Goal: Task Accomplishment & Management: Complete application form

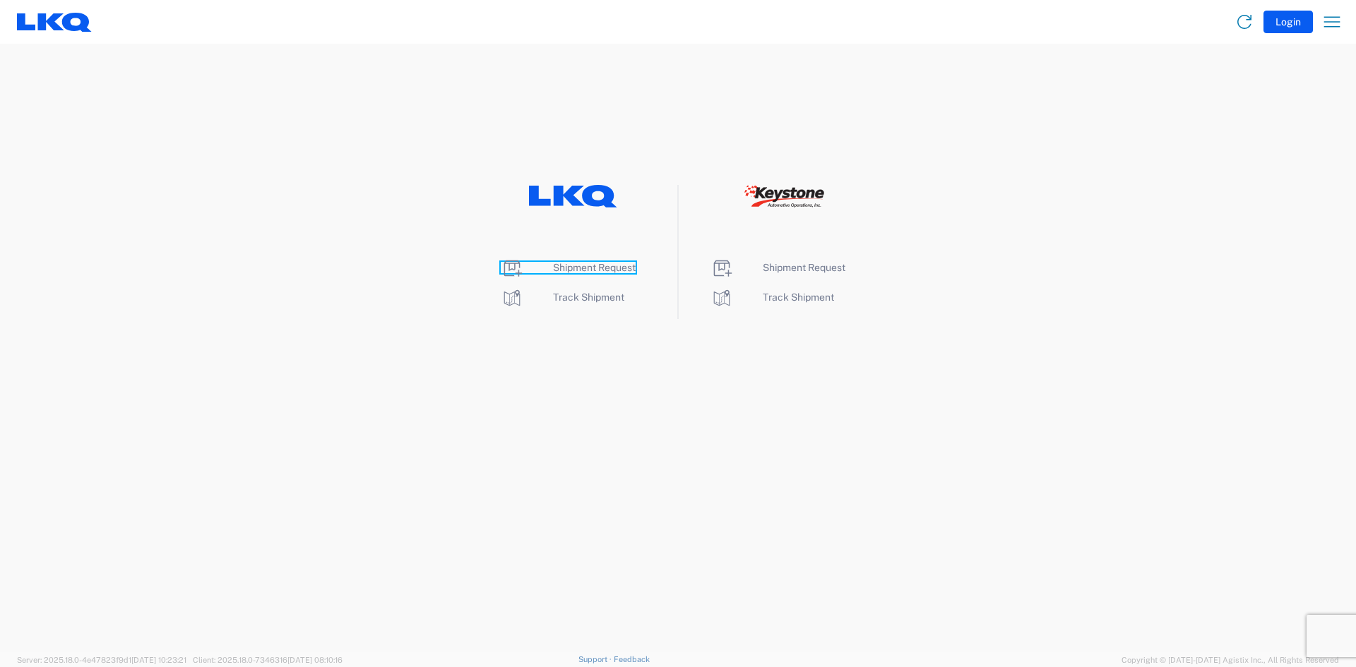
click at [600, 262] on span "Shipment Request" at bounding box center [594, 267] width 83 height 11
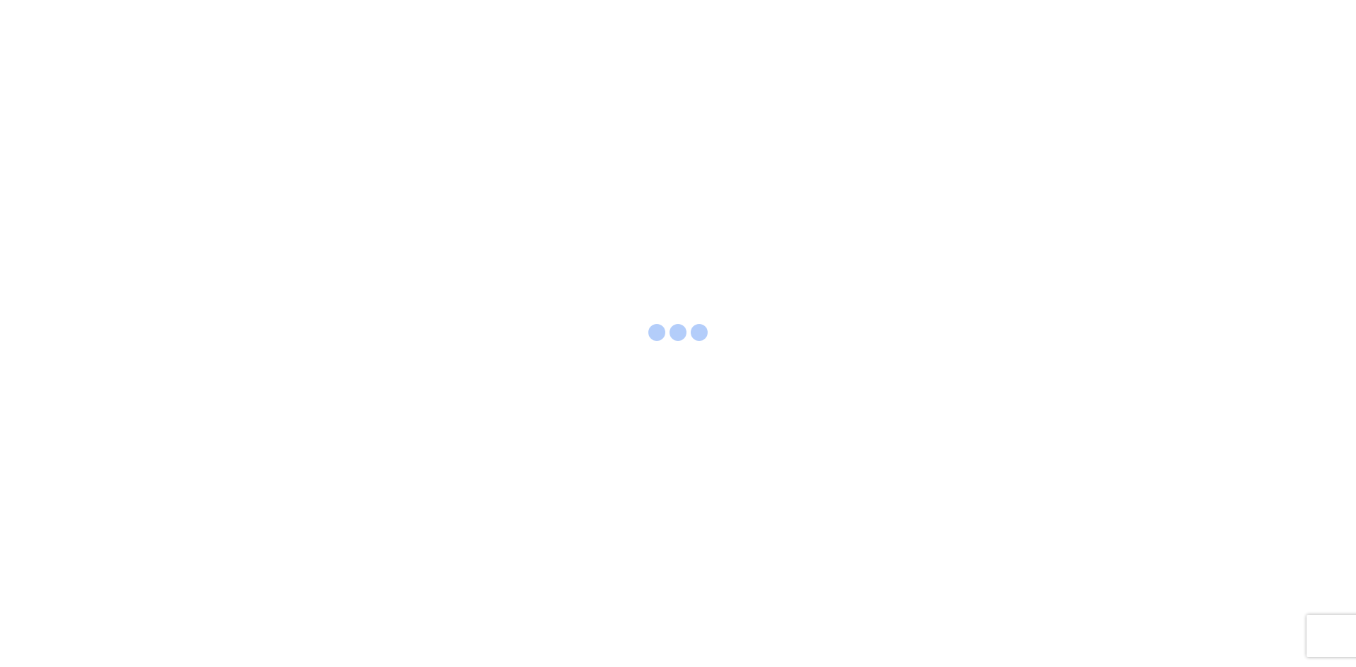
select select "FULL"
select select "LBS"
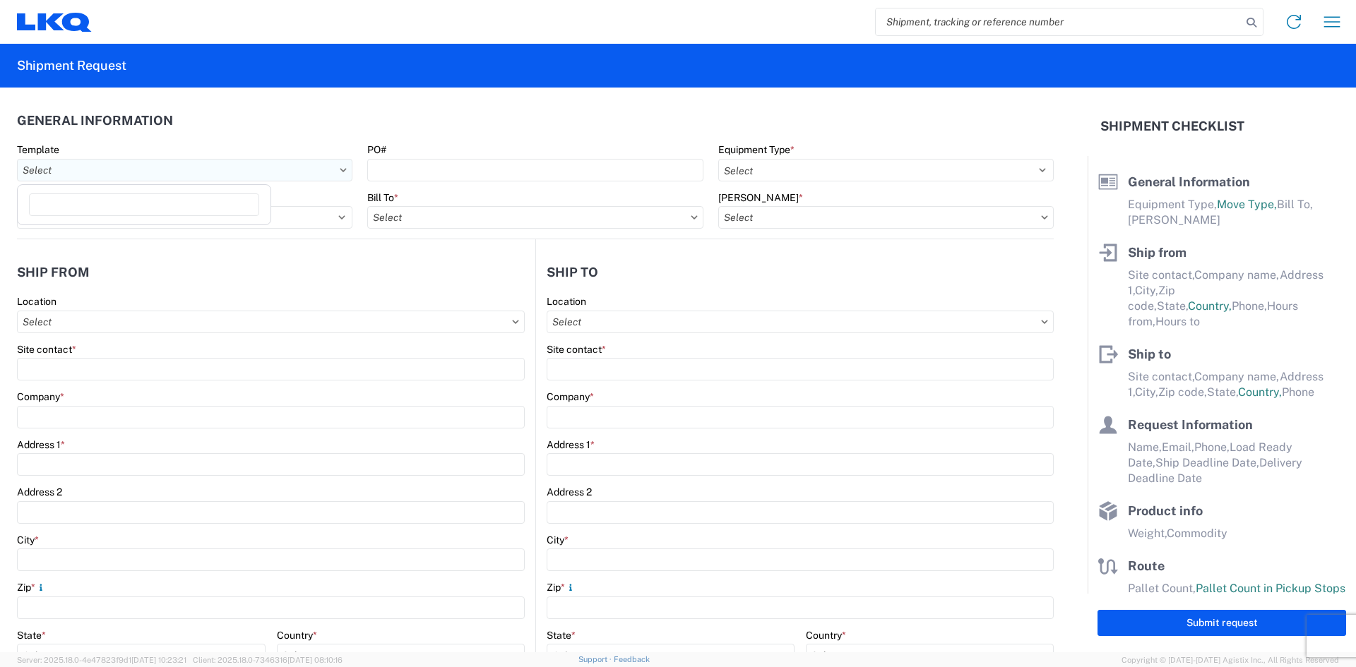
click at [287, 177] on input "Template" at bounding box center [184, 170] width 335 height 23
drag, startPoint x: 436, startPoint y: 243, endPoint x: 427, endPoint y: 230, distance: 16.3
click at [436, 243] on agx-shipment-stop-widget-v2 "Ship from Location Site contact * Company * Address 1 * Address 2 City * Zip * …" at bounding box center [276, 546] width 518 height 614
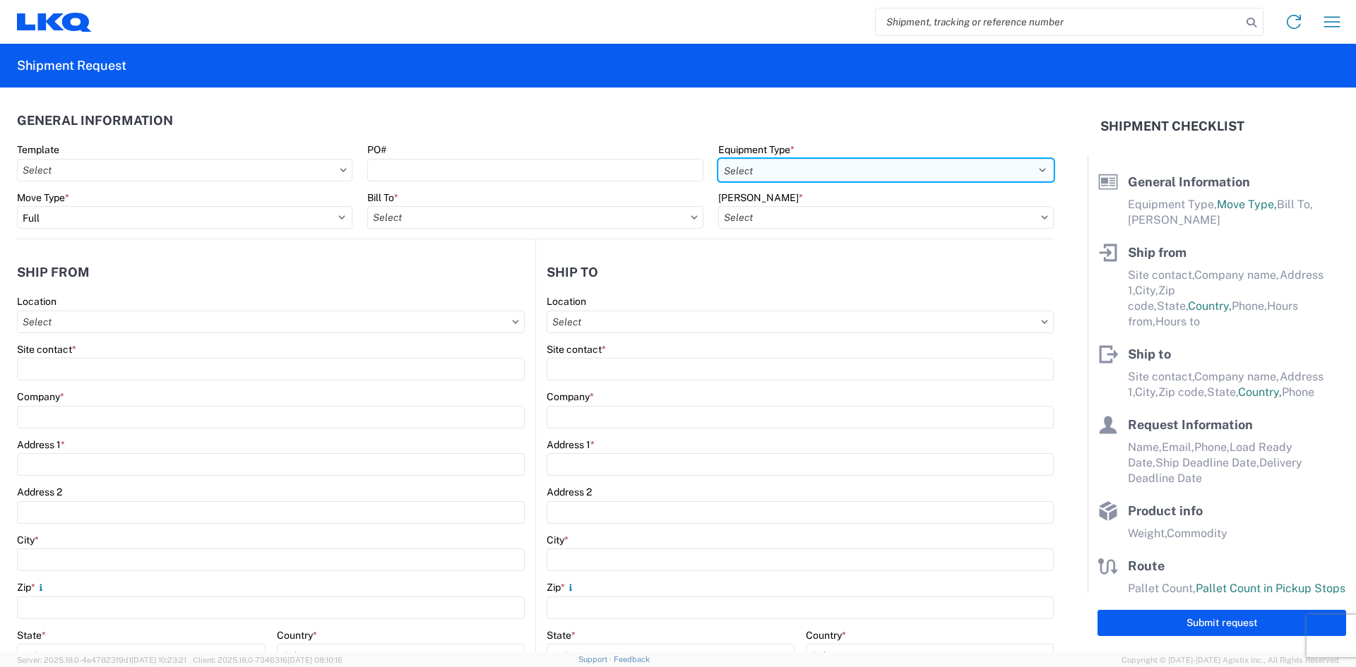
click at [747, 174] on select "Select 53’ Dry Van Flatbed Dropdeck (van) Lowboy (flatbed) Rail" at bounding box center [885, 170] width 335 height 23
select select "STDV"
click at [718, 159] on select "Select 53’ Dry Van Flatbed Dropdeck (van) Lowboy (flatbed) Rail" at bounding box center [885, 170] width 335 height 23
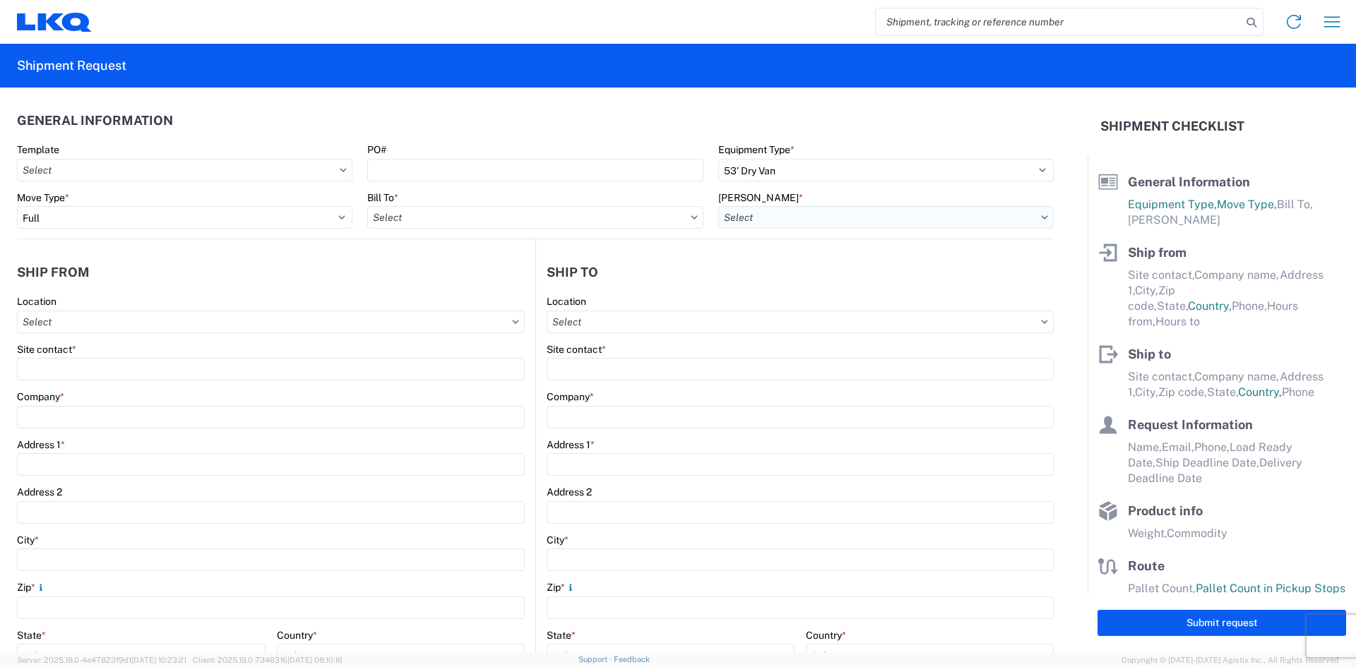
click at [744, 212] on input "[PERSON_NAME] *" at bounding box center [885, 217] width 335 height 23
type input "1811"
click at [650, 215] on input "Bill To *" at bounding box center [534, 217] width 335 height 23
type input "1811"
drag, startPoint x: 561, startPoint y: 271, endPoint x: 570, endPoint y: 271, distance: 9.2
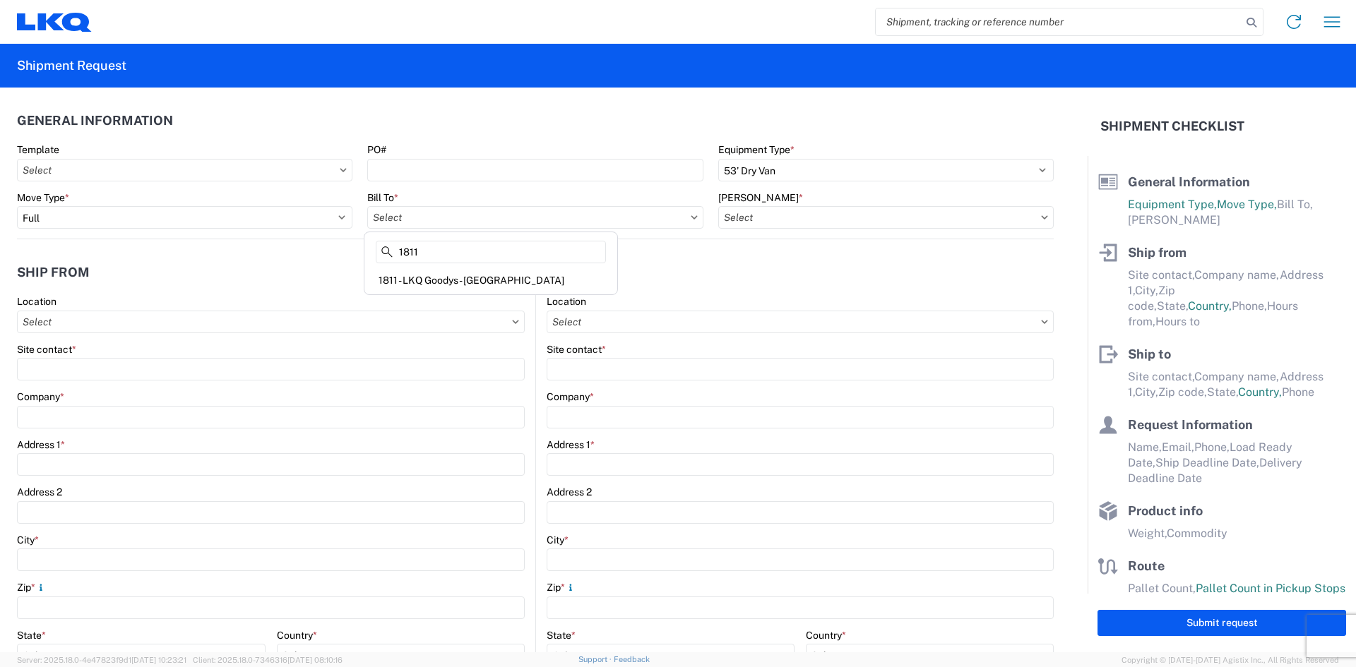
click at [563, 273] on div "1811 - LKQ Goodys - [GEOGRAPHIC_DATA]" at bounding box center [490, 280] width 247 height 23
type input "1811 - LKQ Goodys - [GEOGRAPHIC_DATA]"
click at [745, 221] on input "[PERSON_NAME] *" at bounding box center [885, 217] width 335 height 23
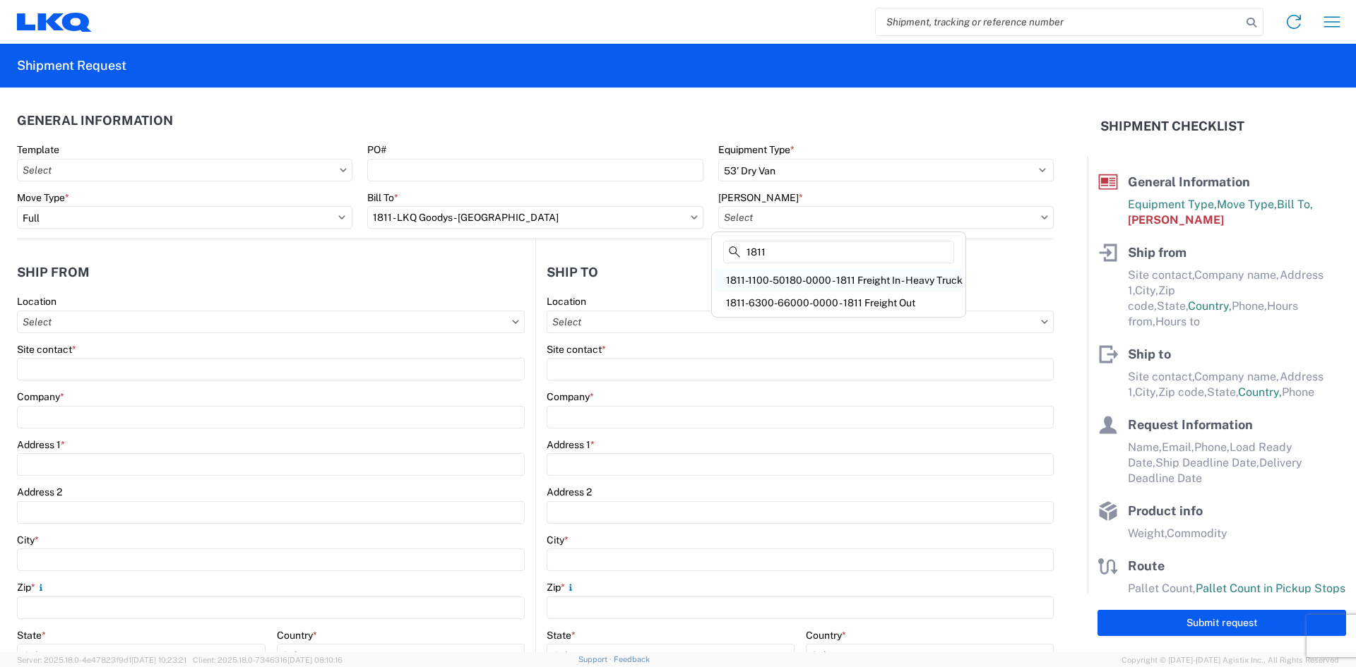
type input "1811"
click at [859, 286] on div "1811-1100-50180-0000 - 1811 Freight In - Heavy Truck" at bounding box center [839, 280] width 248 height 23
type input "1811-1100-50180-0000 - 1811 Freight In - Heavy Truck"
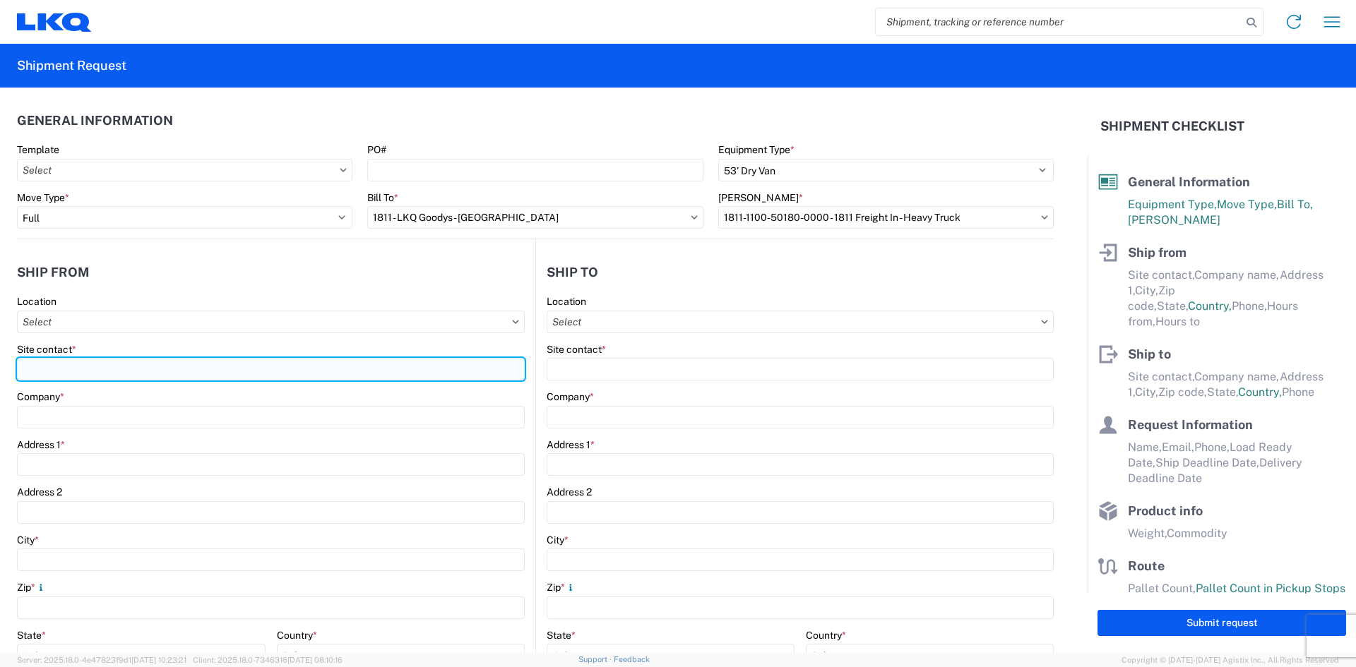
click at [322, 364] on input "Site contact *" at bounding box center [271, 369] width 508 height 23
type input "[PERSON_NAME]"
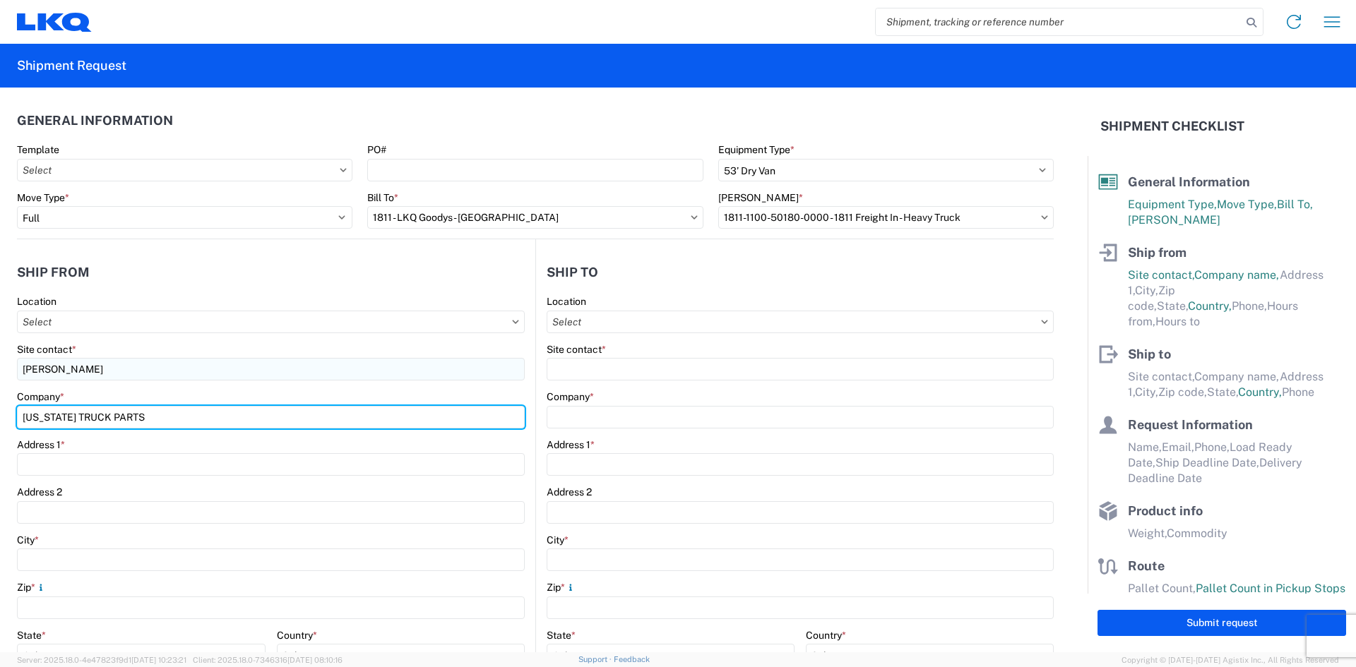
type input "[US_STATE] TRUCK PARTS"
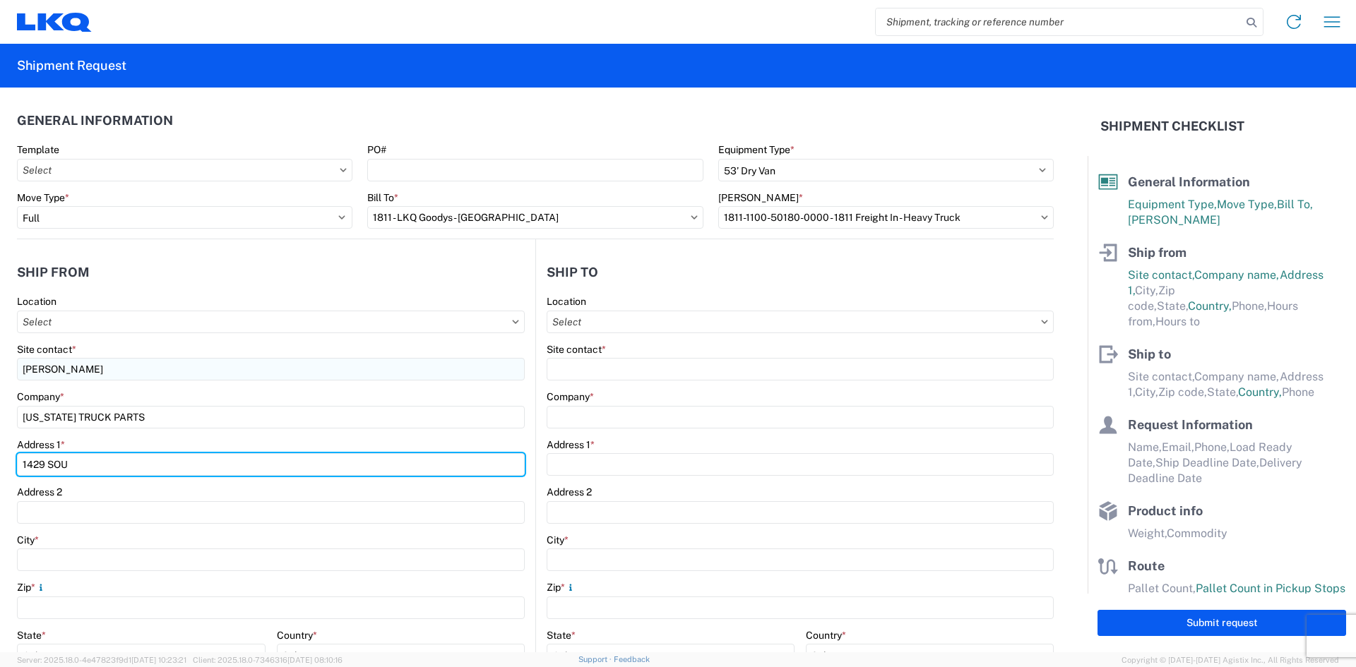
type input "1429 [GEOGRAPHIC_DATA]"
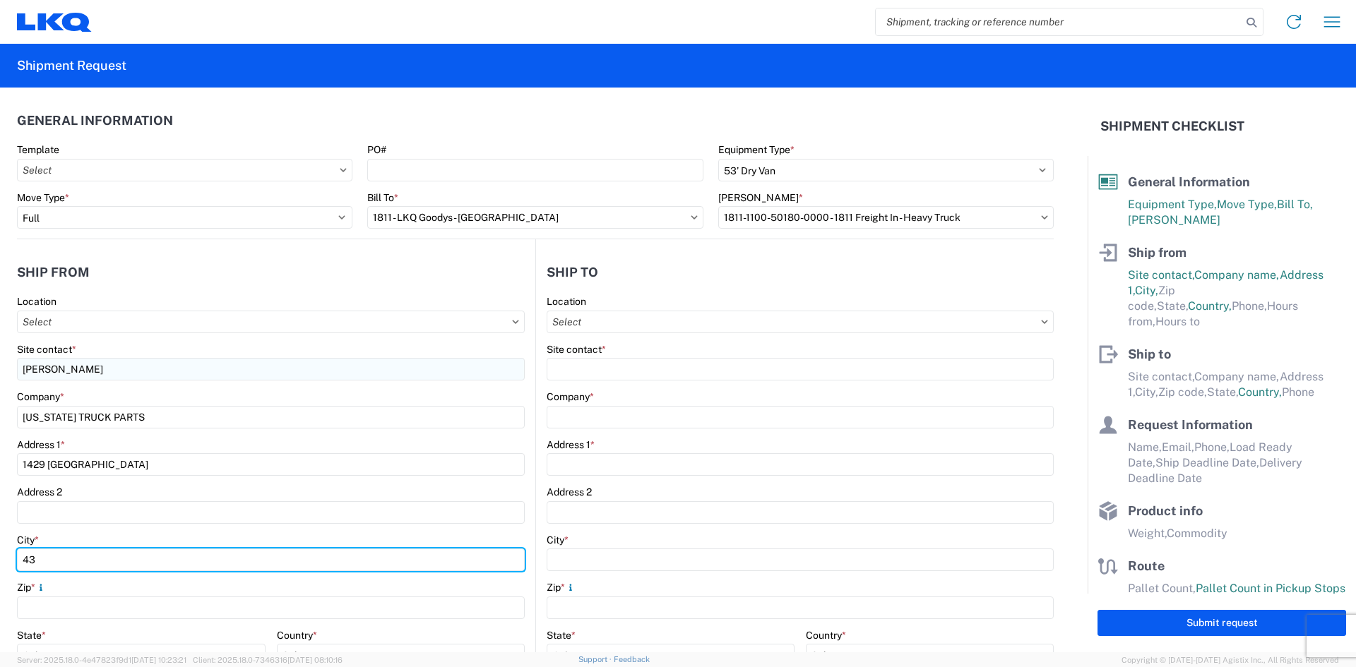
type input "4"
type input "[US_STATE][GEOGRAPHIC_DATA]"
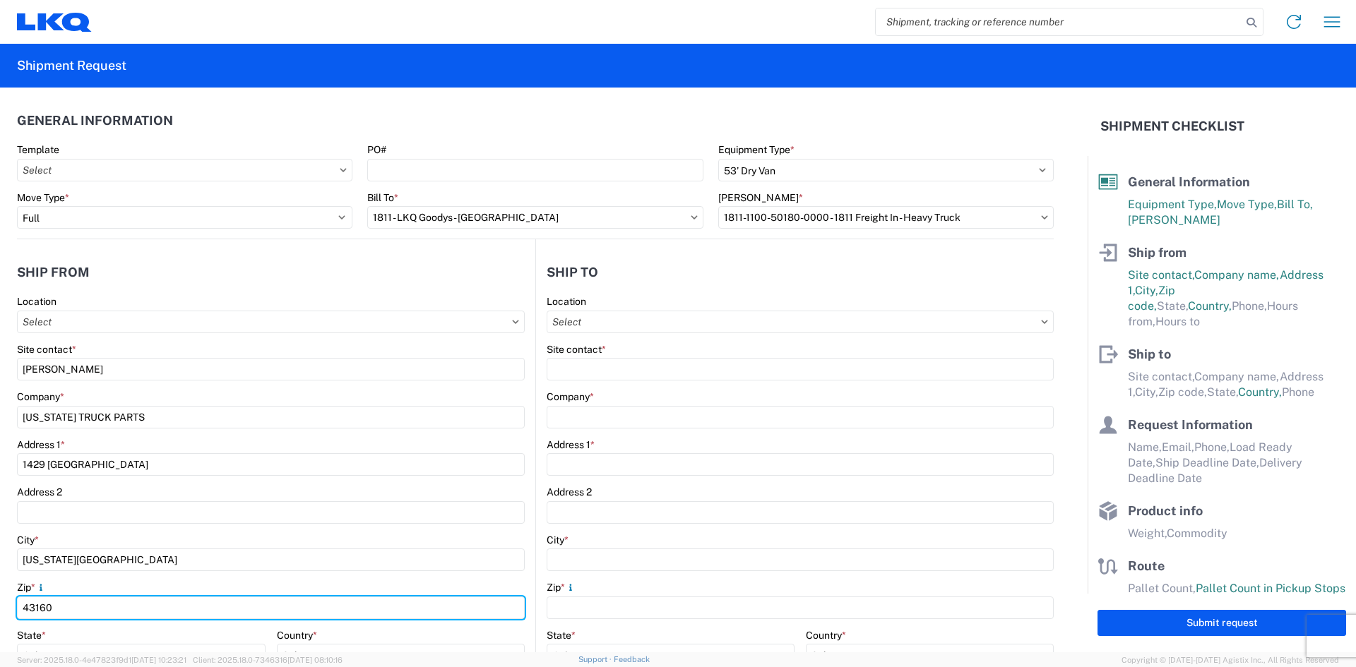
type input "43160"
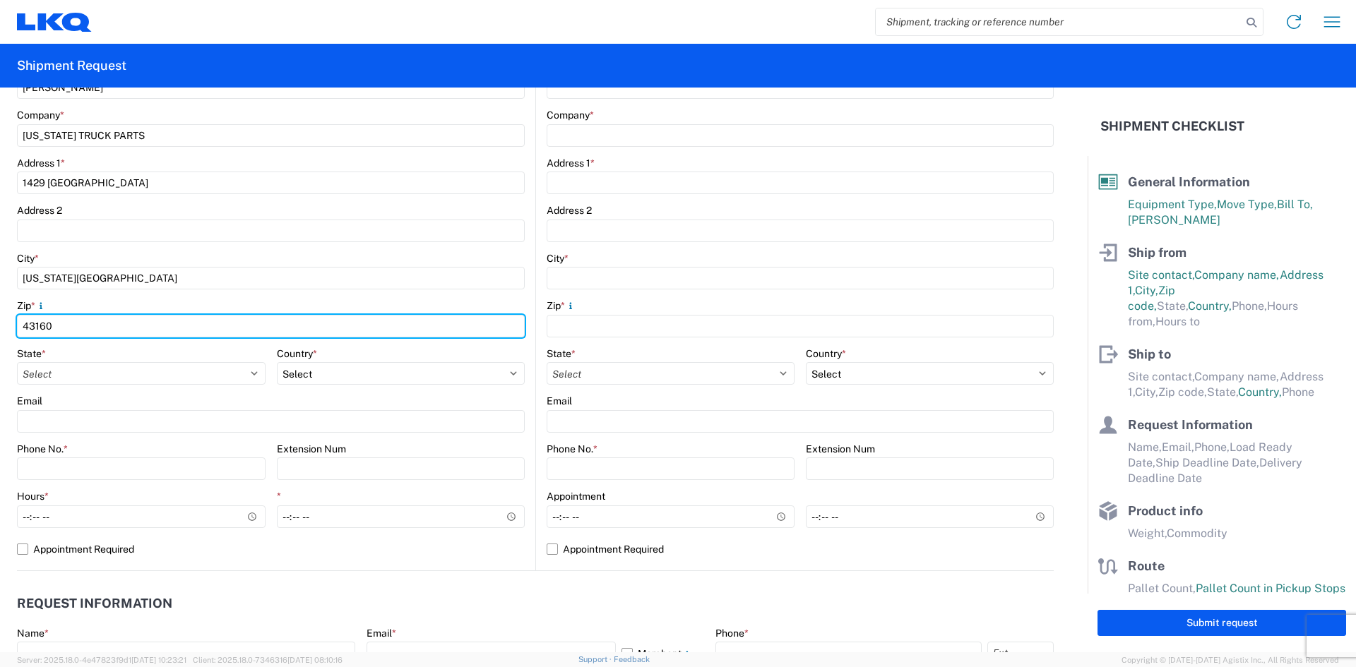
scroll to position [282, 0]
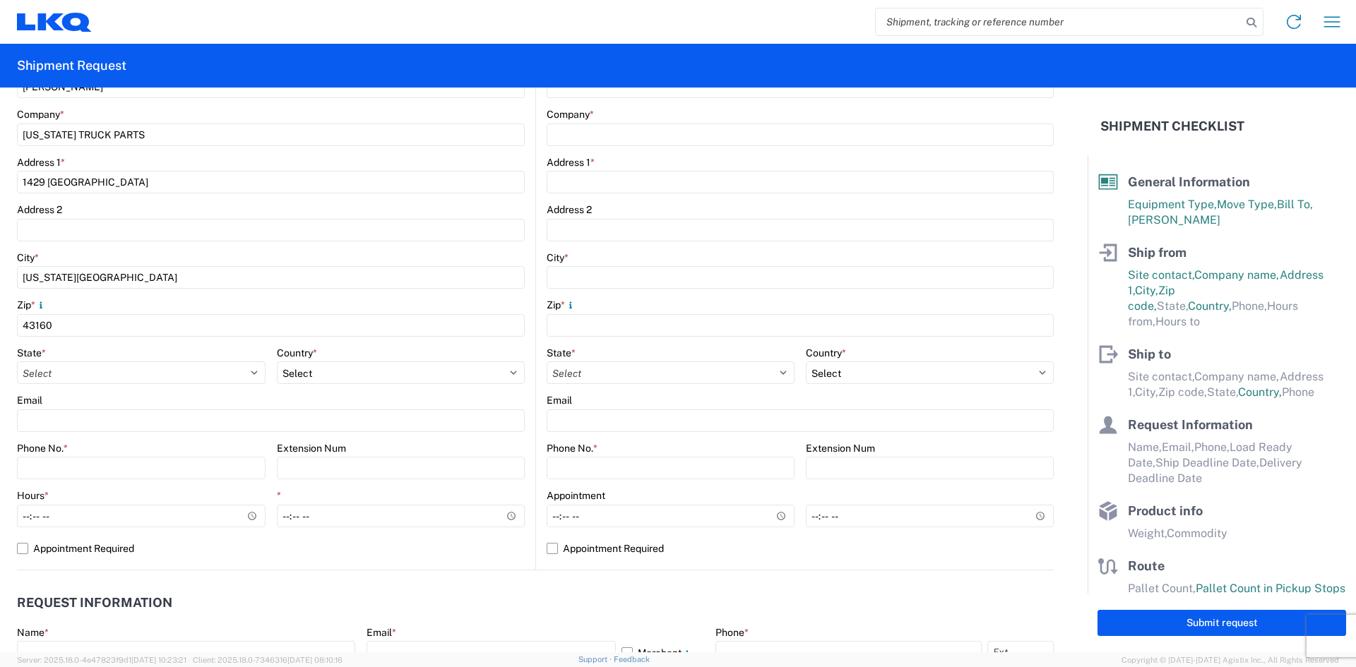
click at [78, 385] on agx-form-control-wrapper-v2 "State * Select [US_STATE] [US_STATE] [US_STATE] [US_STATE] Armed Forces America…" at bounding box center [141, 371] width 249 height 48
click at [74, 374] on select "Select [US_STATE] [US_STATE] [US_STATE] [US_STATE] Armed Forces Americas Armed …" at bounding box center [141, 373] width 249 height 23
select select "OH"
click at [17, 362] on select "Select [US_STATE] [US_STATE] [US_STATE] [US_STATE] Armed Forces Americas Armed …" at bounding box center [141, 373] width 249 height 23
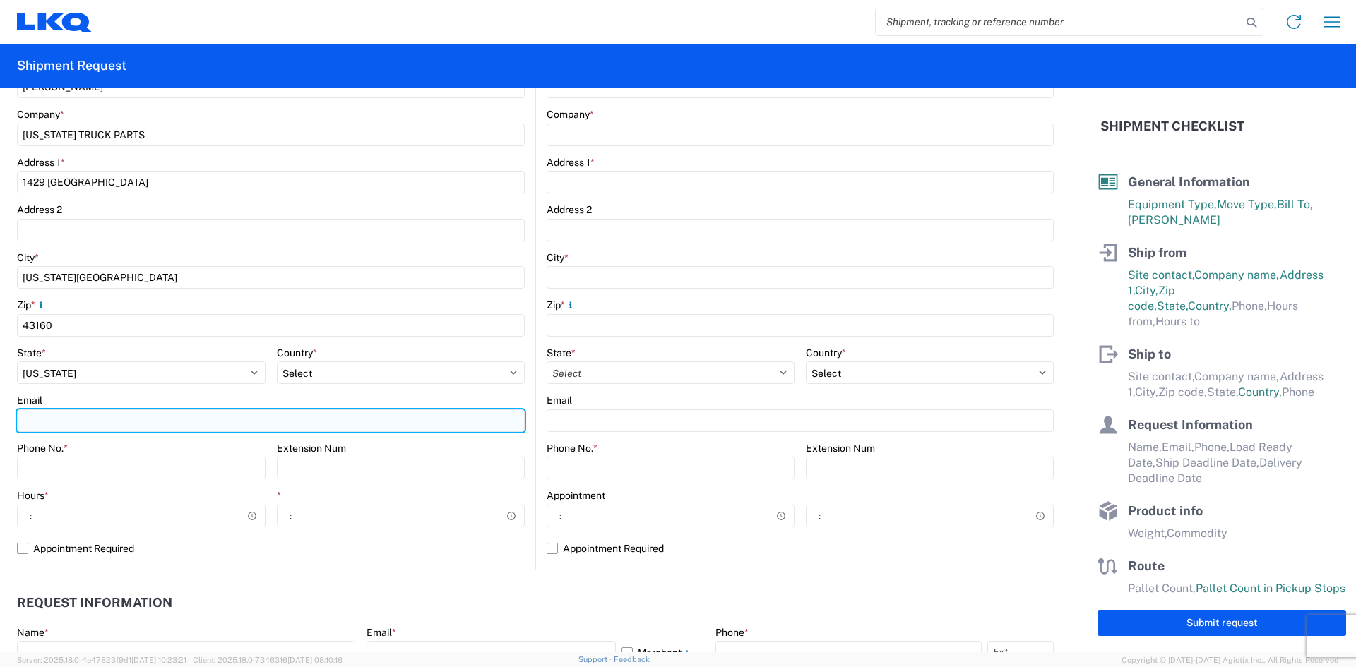
click at [88, 423] on input "Email" at bounding box center [271, 421] width 508 height 23
type input "[PERSON_NAME][EMAIL_ADDRESS][DOMAIN_NAME]"
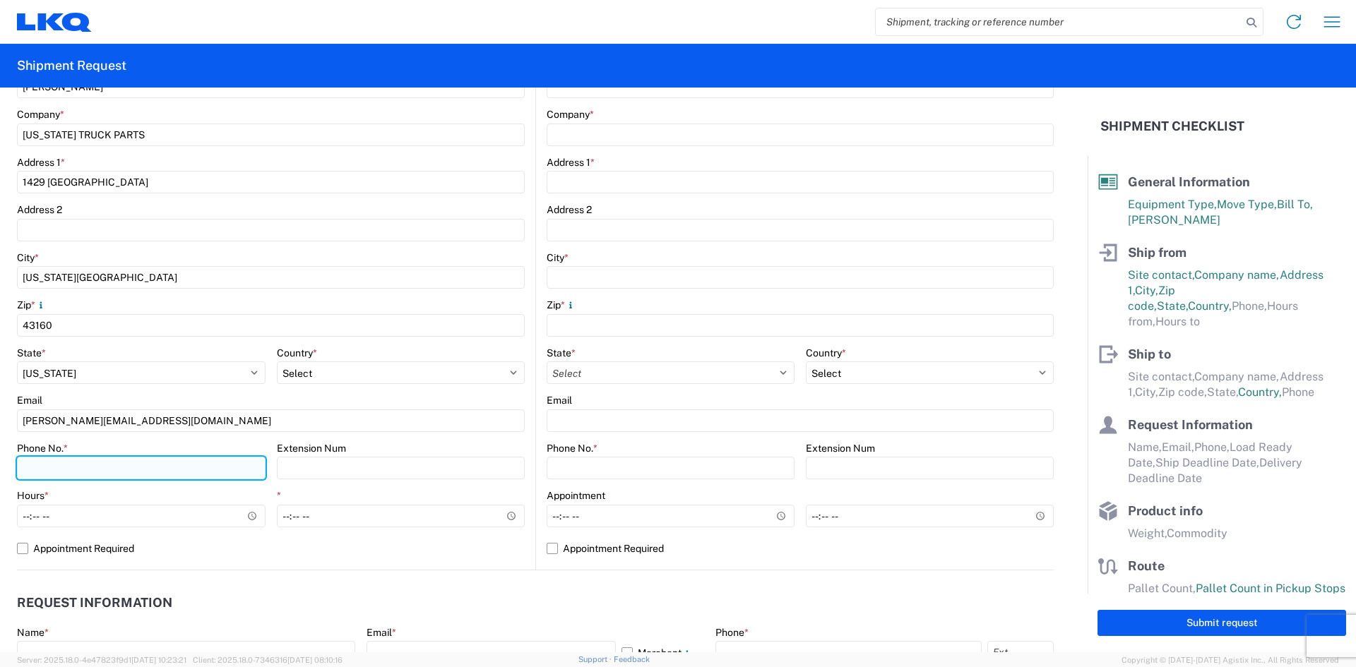
click at [113, 463] on input "Phone No. *" at bounding box center [141, 468] width 249 height 23
type input "9377680069"
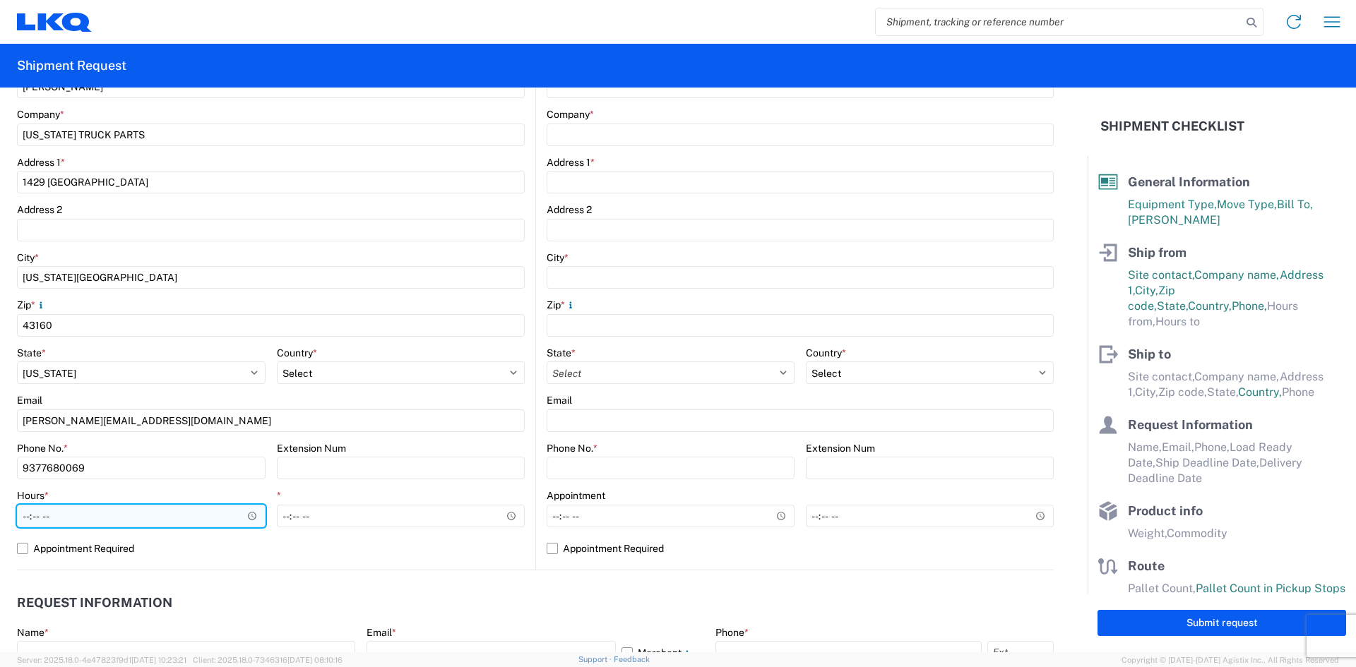
click at [246, 513] on input "Hours *" at bounding box center [141, 516] width 249 height 23
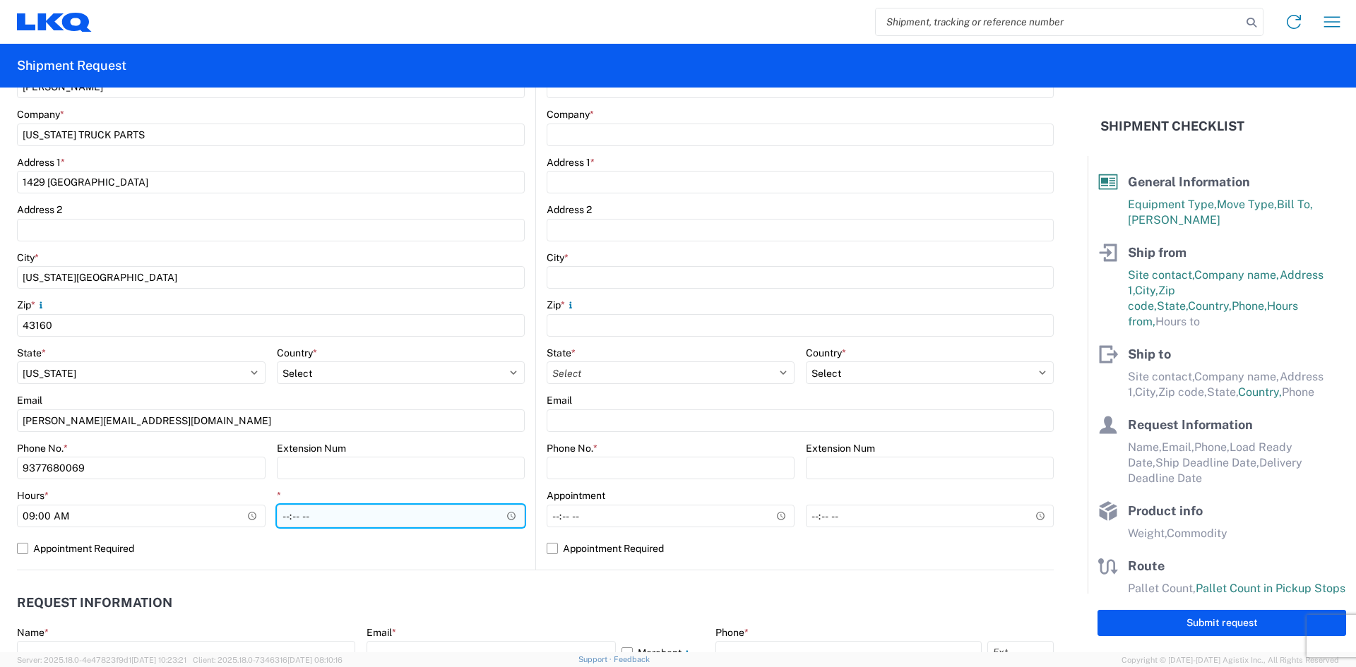
type input "09:00"
click at [358, 513] on input "*" at bounding box center [401, 516] width 249 height 23
click at [503, 518] on input "*" at bounding box center [401, 516] width 249 height 23
type input "15:00"
click at [333, 542] on label "Appointment Required" at bounding box center [271, 548] width 508 height 23
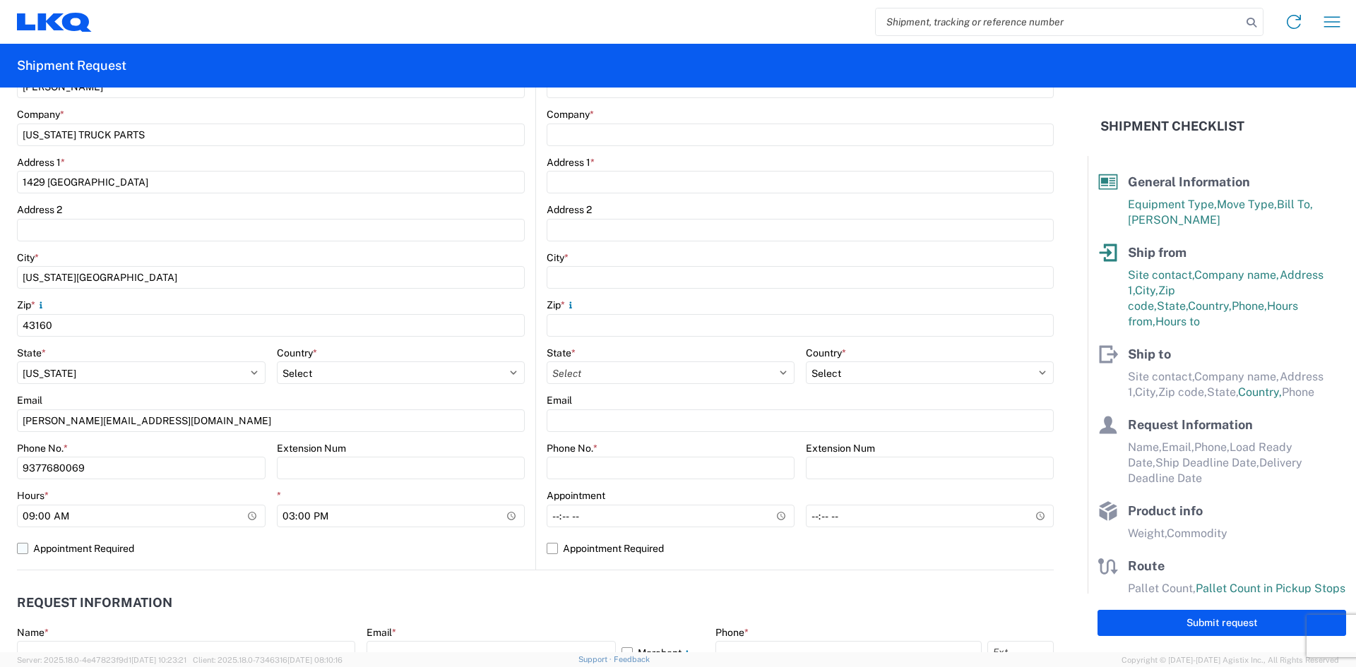
click at [0, 0] on input "Appointment Required" at bounding box center [0, 0] width 0 height 0
select select "US"
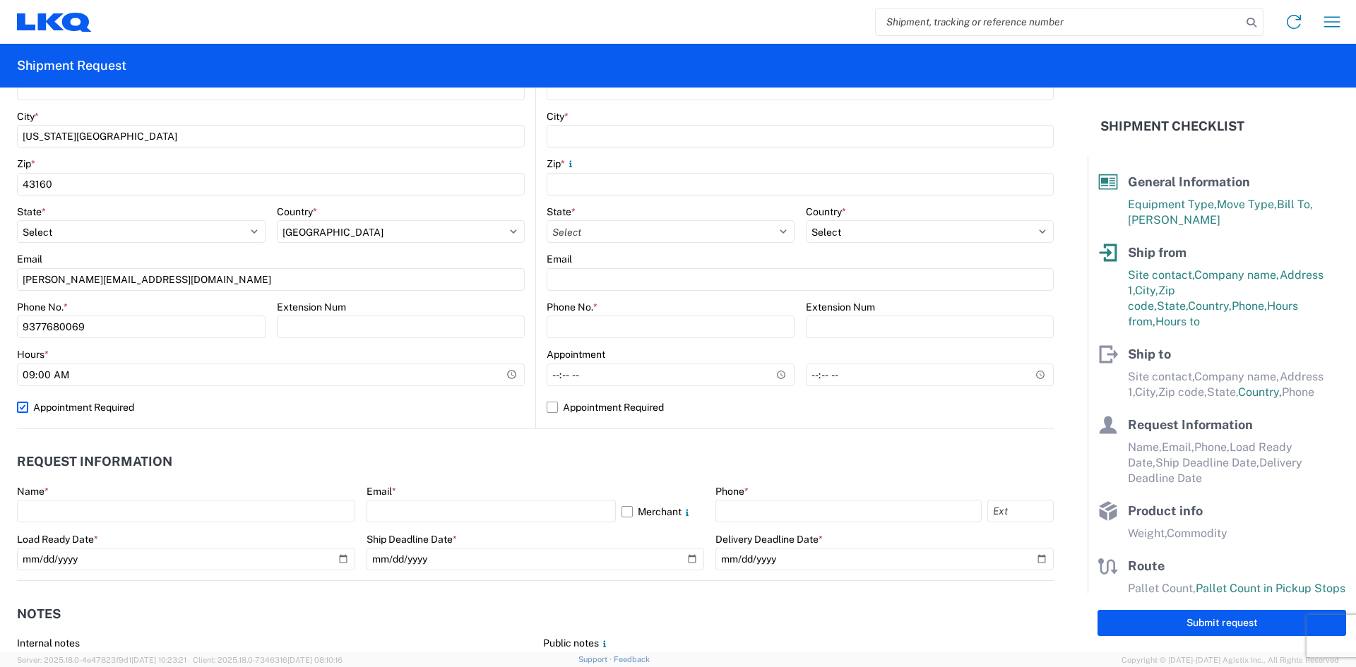
click at [112, 413] on label "Appointment Required" at bounding box center [271, 407] width 508 height 23
click at [0, 0] on input "Appointment Required" at bounding box center [0, 0] width 0 height 0
select select "OH"
select select "US"
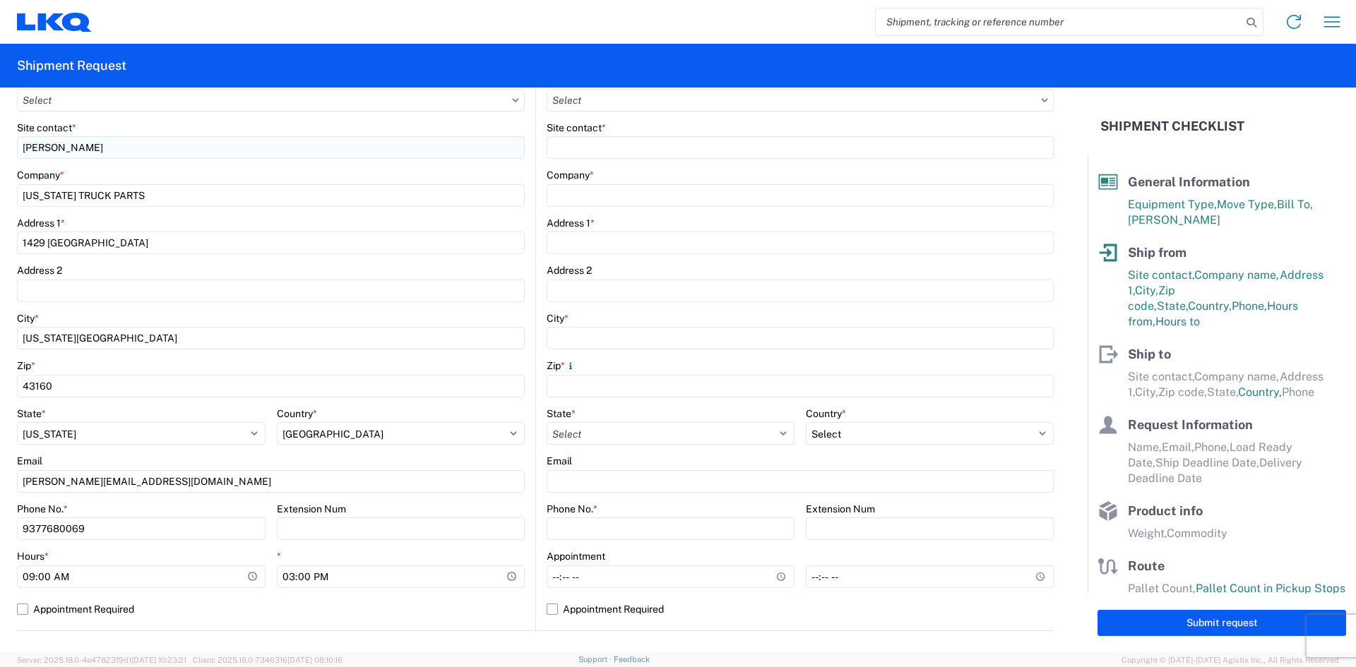
scroll to position [71, 0]
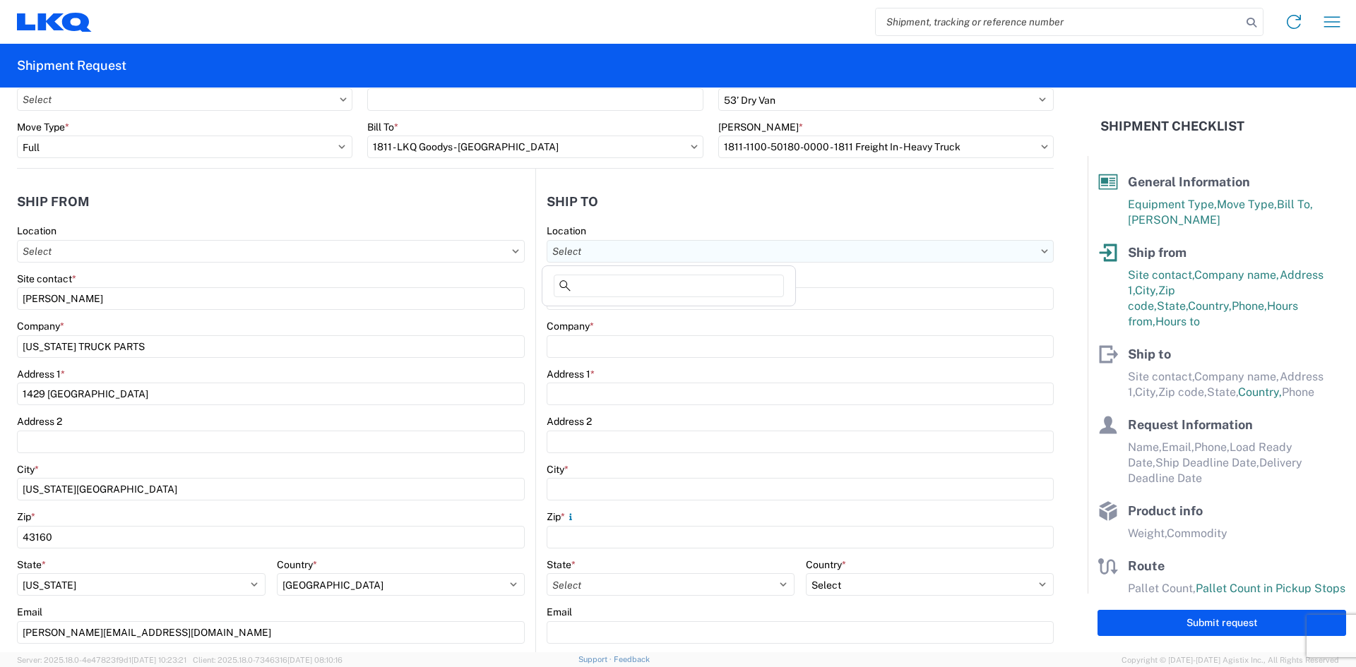
click at [602, 254] on input "Location" at bounding box center [800, 251] width 507 height 23
type input "LKQ"
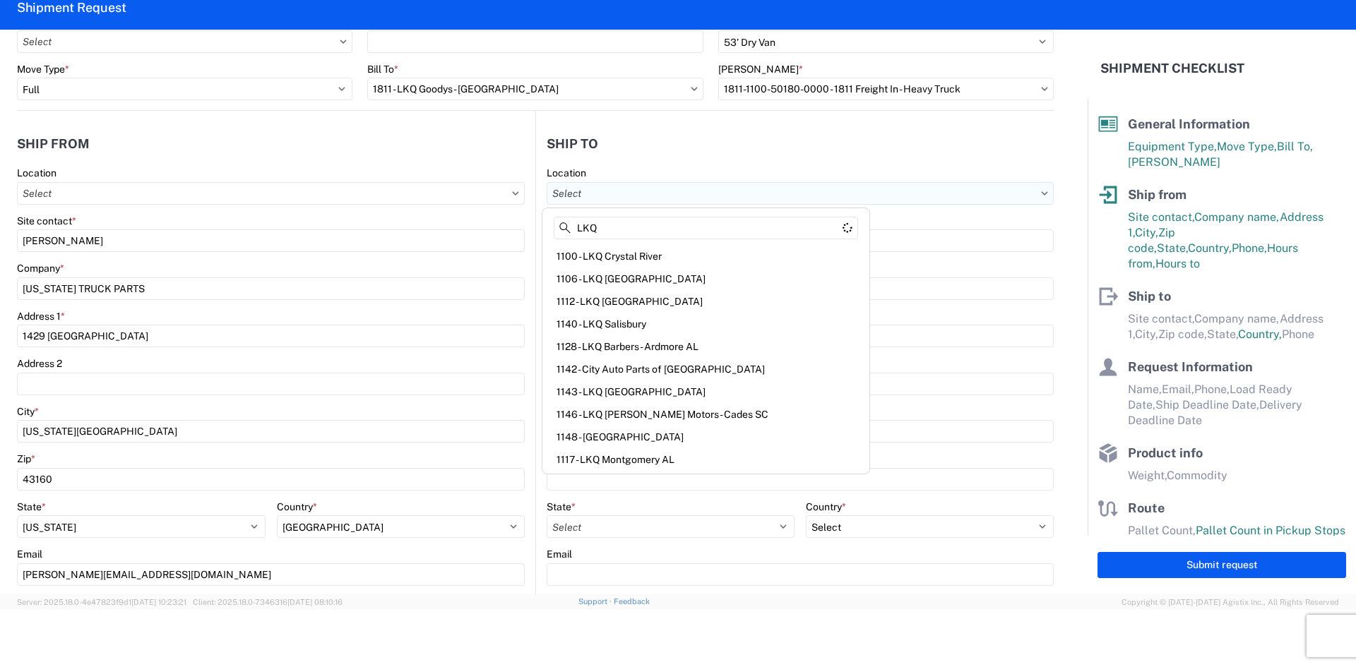
click at [592, 204] on input "Location" at bounding box center [800, 193] width 507 height 23
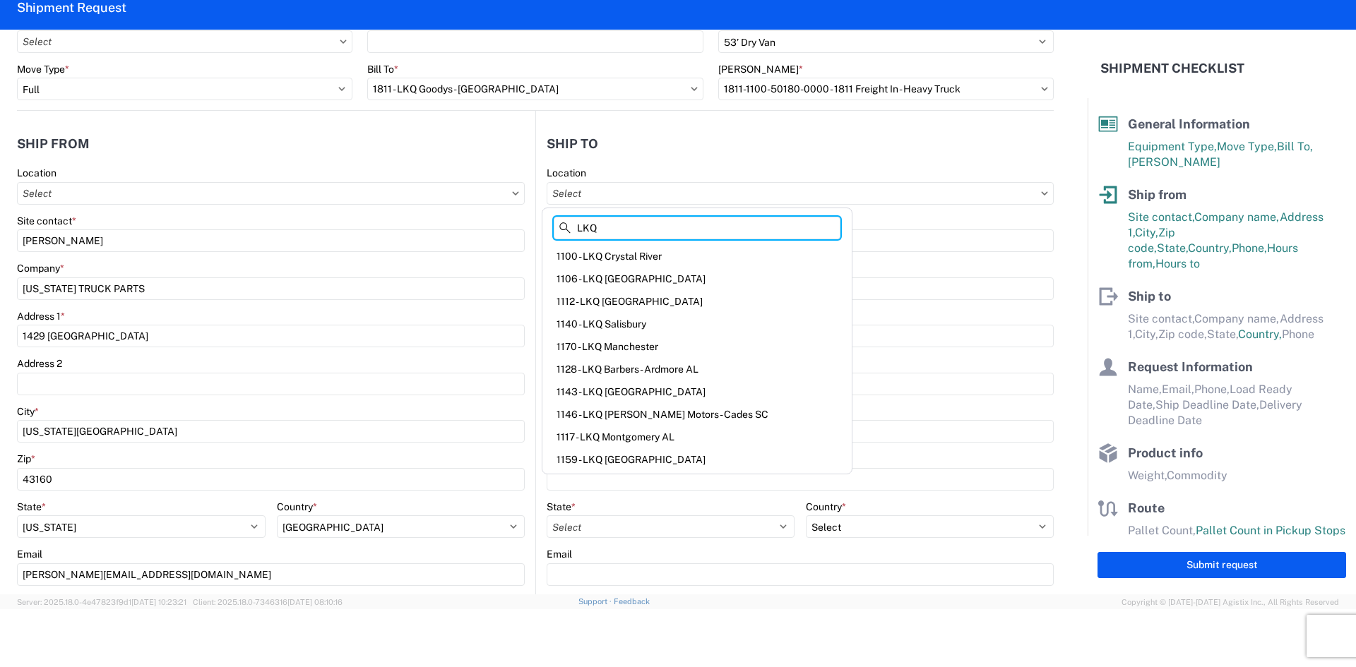
drag, startPoint x: 604, startPoint y: 223, endPoint x: 535, endPoint y: 217, distance: 70.2
click at [535, 217] on agx-block-ui "Home Shipment request Shipment tracking Shipment Request General Information Te…" at bounding box center [678, 275] width 1356 height 667
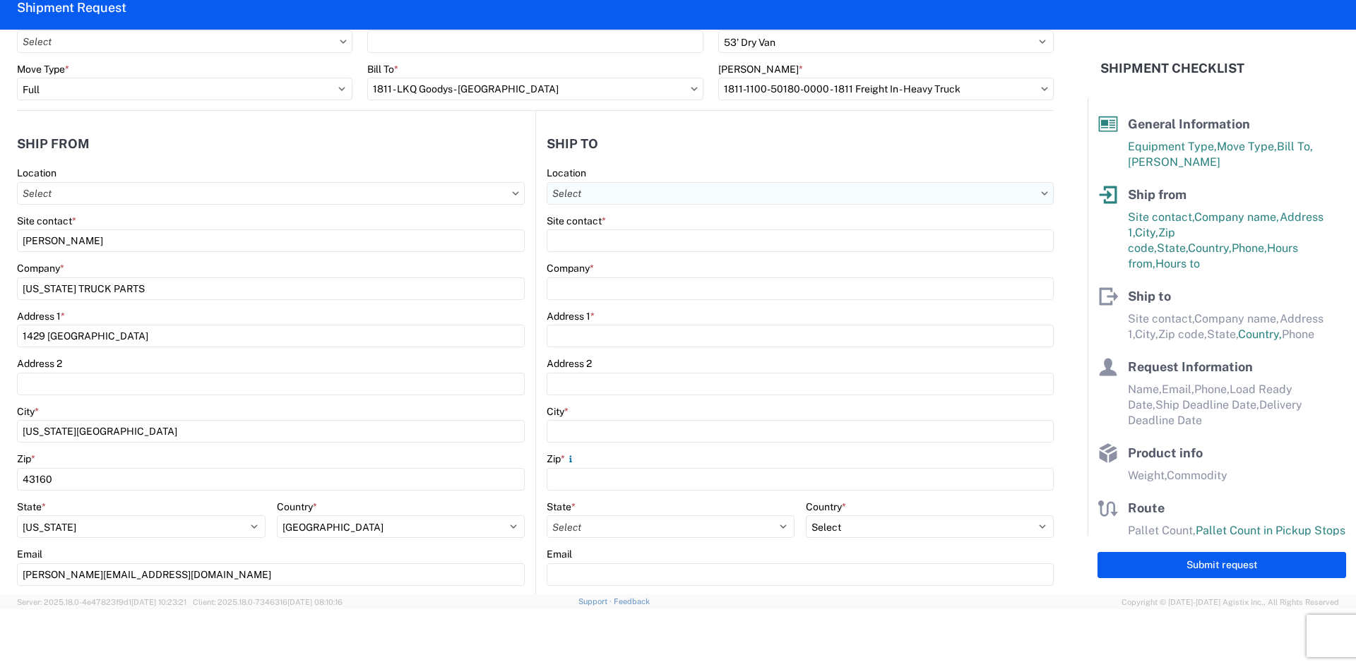
click at [564, 203] on input "Location" at bounding box center [800, 193] width 507 height 23
type input "1811"
click at [602, 251] on div "1811 - LKQ Goodys - [GEOGRAPHIC_DATA]" at bounding box center [668, 256] width 247 height 23
type input "1811 - LKQ Goodys - [GEOGRAPHIC_DATA]"
type input "LKQ Corporation"
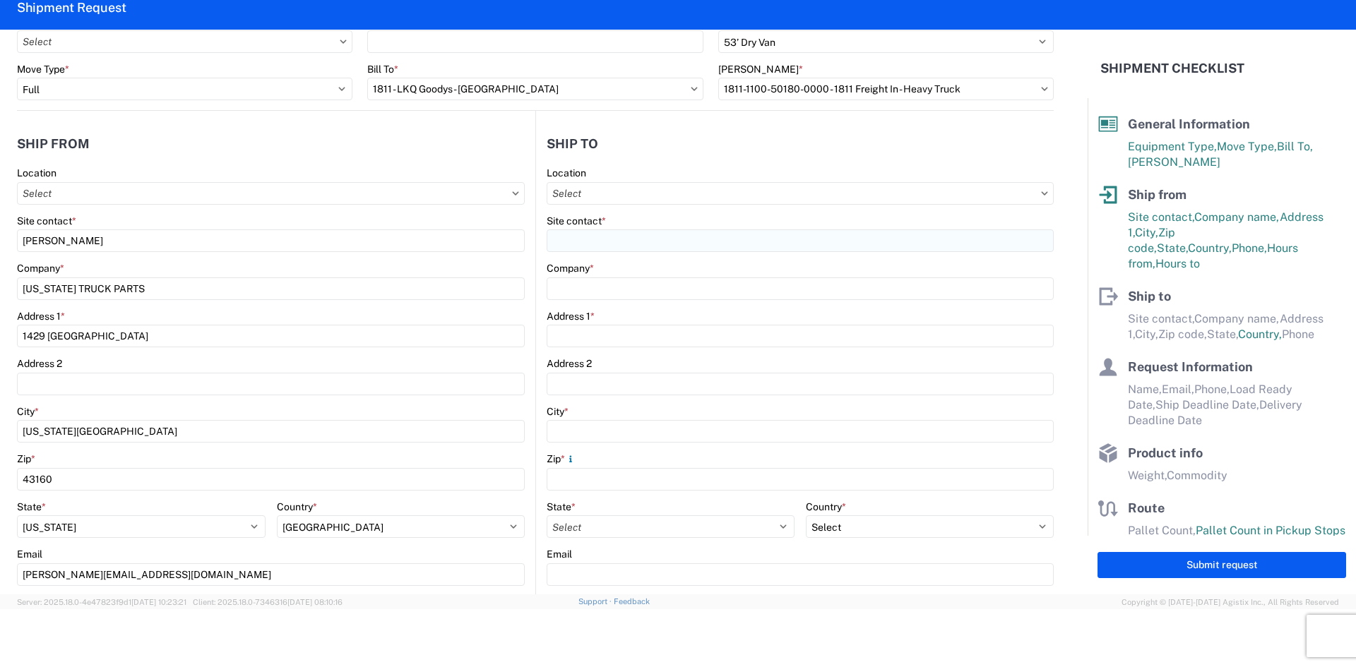
type input "[STREET_ADDRESS][PERSON_NAME]"
type input "[GEOGRAPHIC_DATA]"
type input "43612"
select select "US"
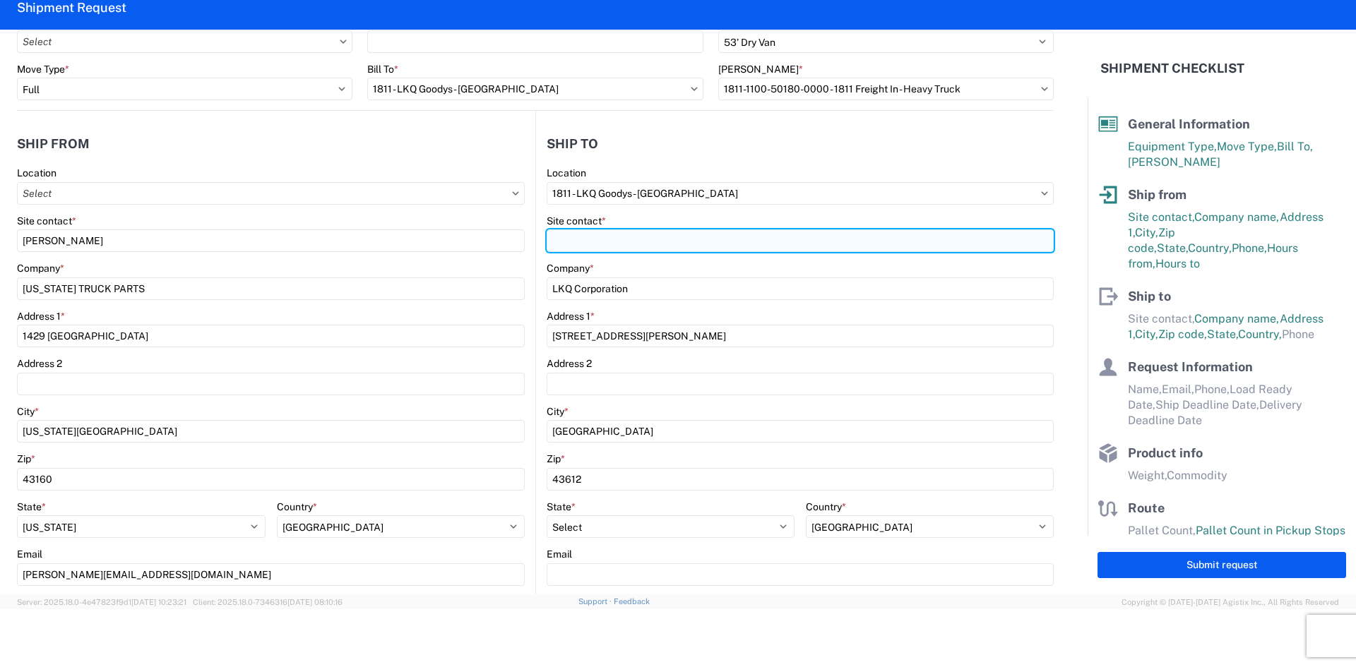
click at [582, 251] on input "Site contact *" at bounding box center [800, 241] width 507 height 23
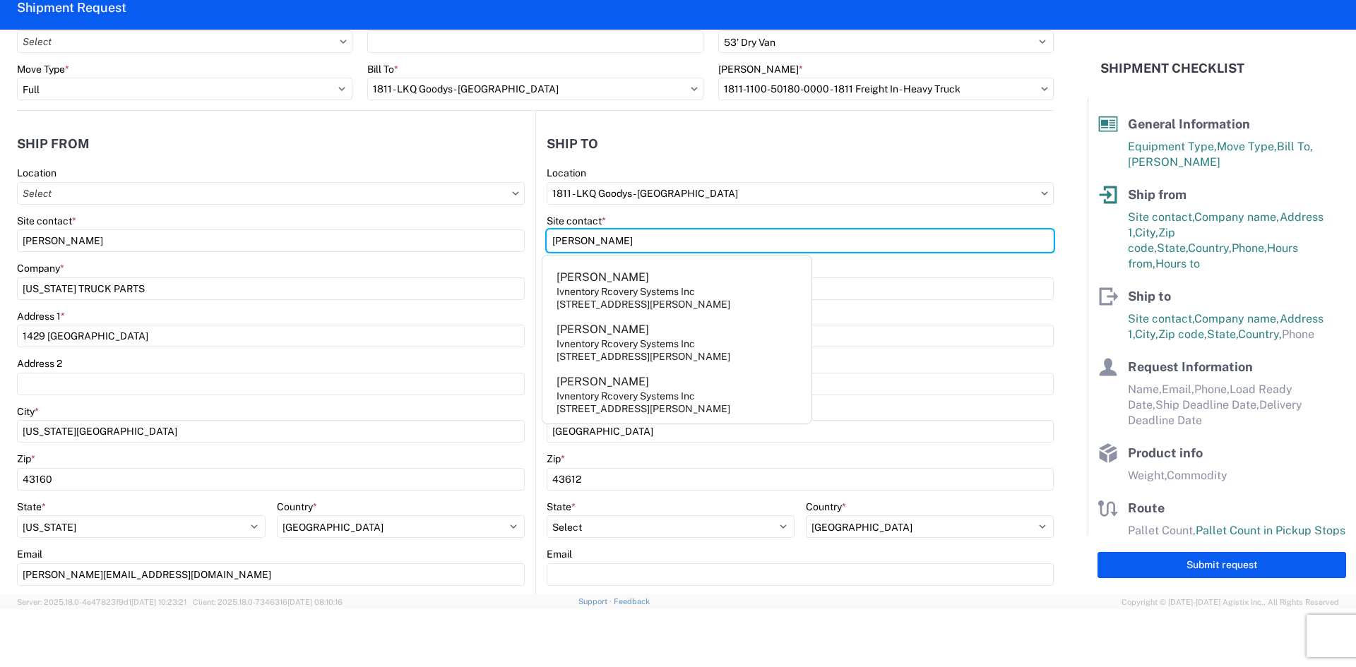
type input "[PERSON_NAME]"
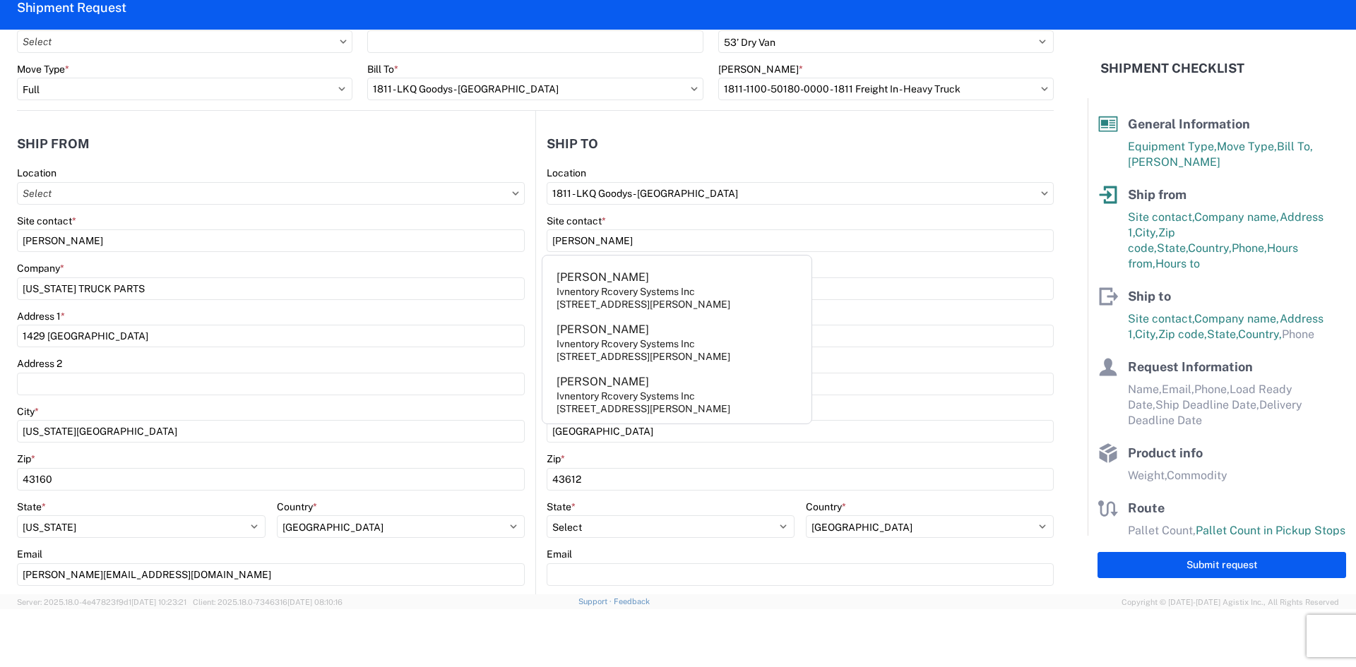
click at [955, 256] on agx-form-control-wrapper-v2 "Site contact * [PERSON_NAME]" at bounding box center [800, 239] width 507 height 48
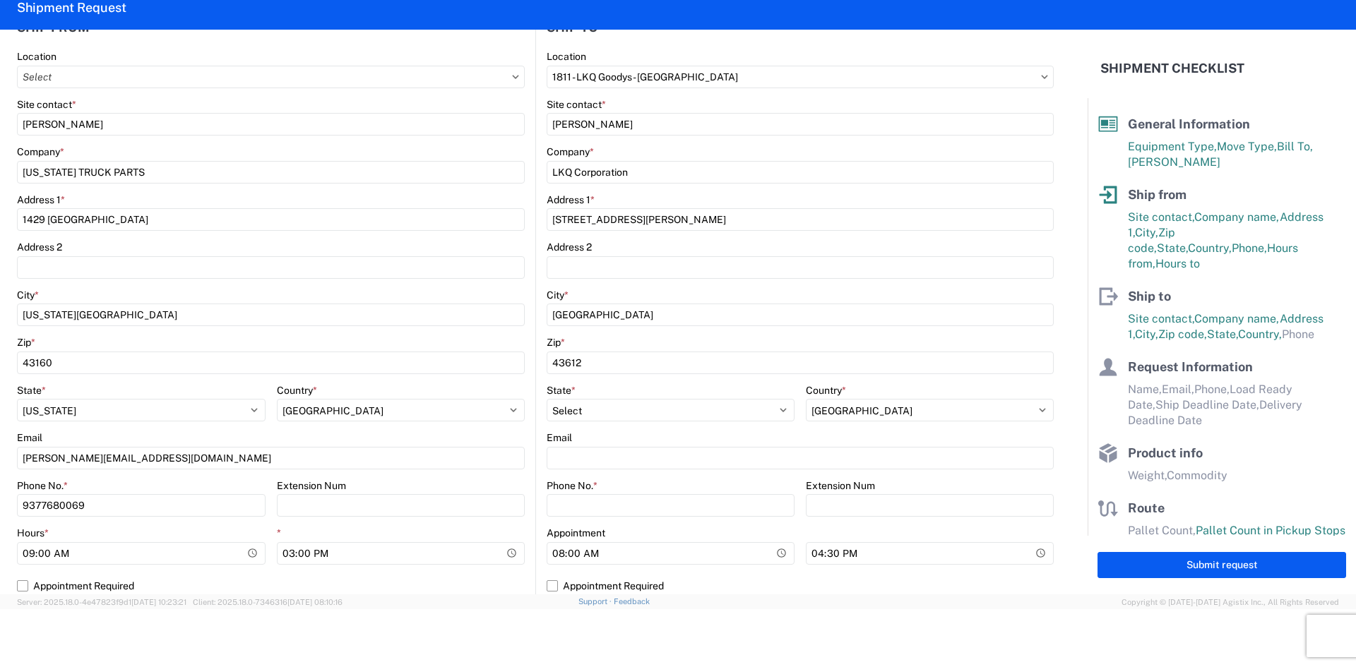
scroll to position [212, 0]
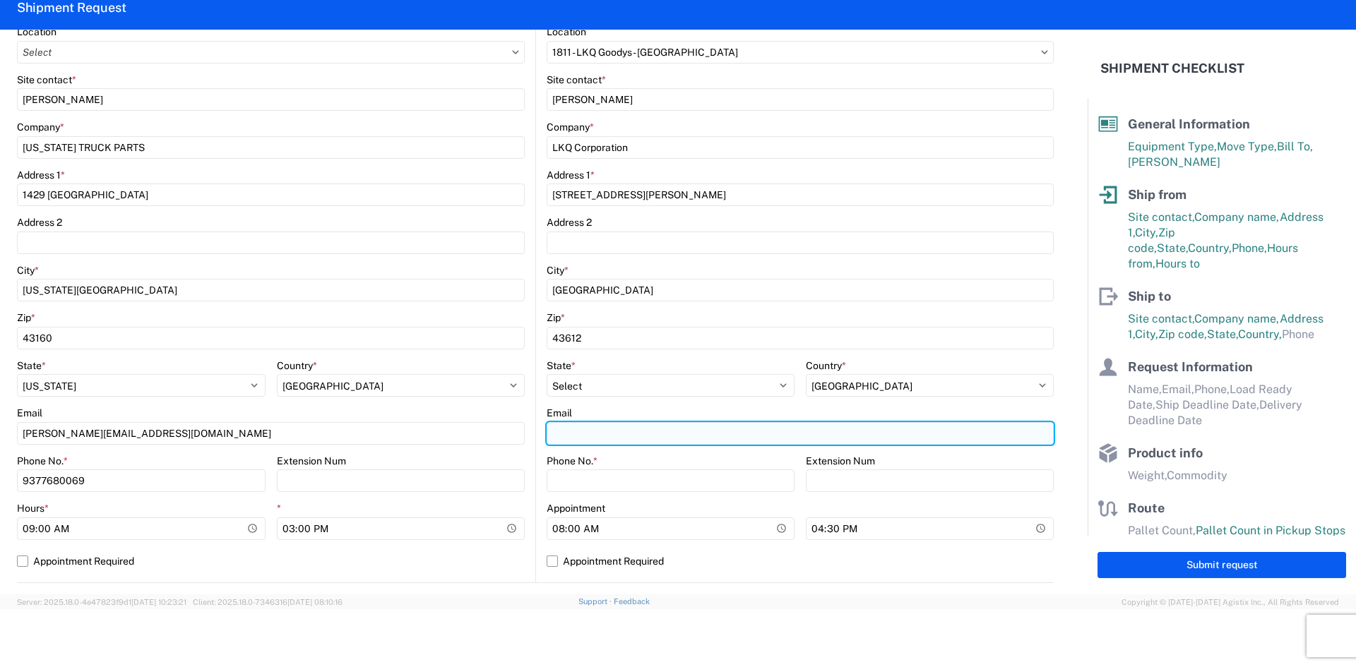
click at [626, 435] on input "Email" at bounding box center [800, 433] width 507 height 23
type input "[EMAIL_ADDRESS][DOMAIN_NAME]"
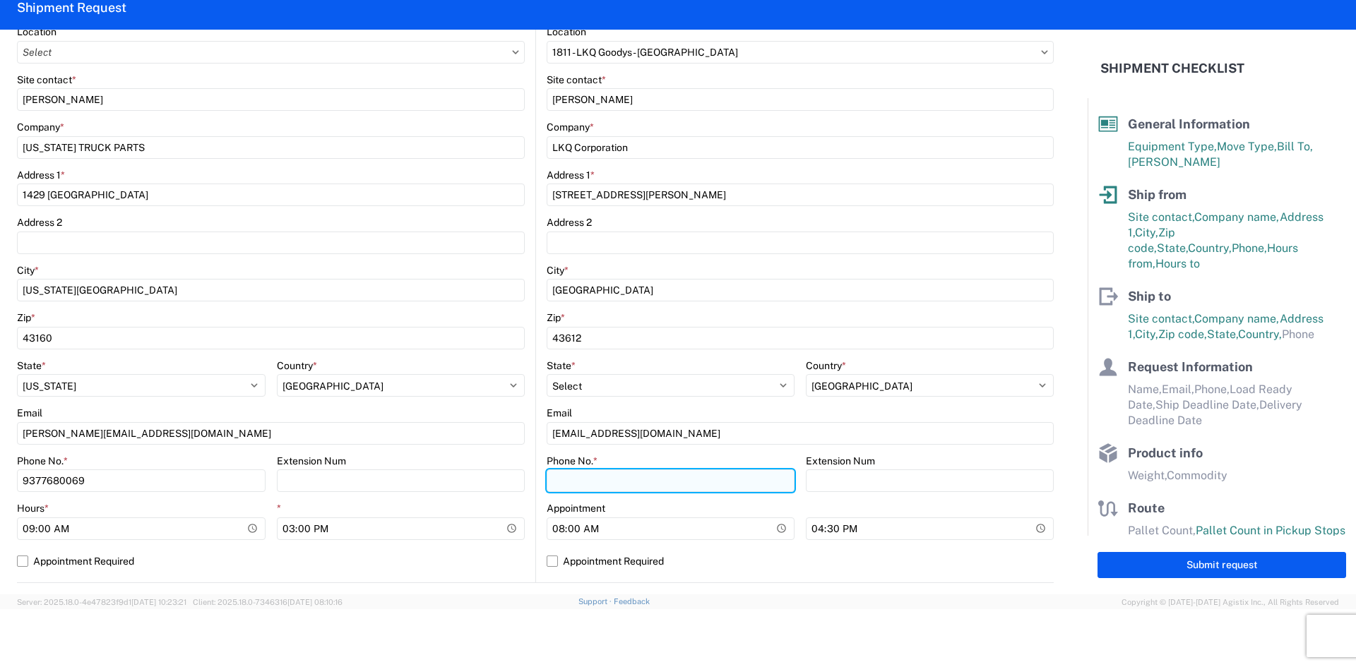
click at [637, 475] on input "Phone No. *" at bounding box center [671, 481] width 248 height 23
type input "4194818527"
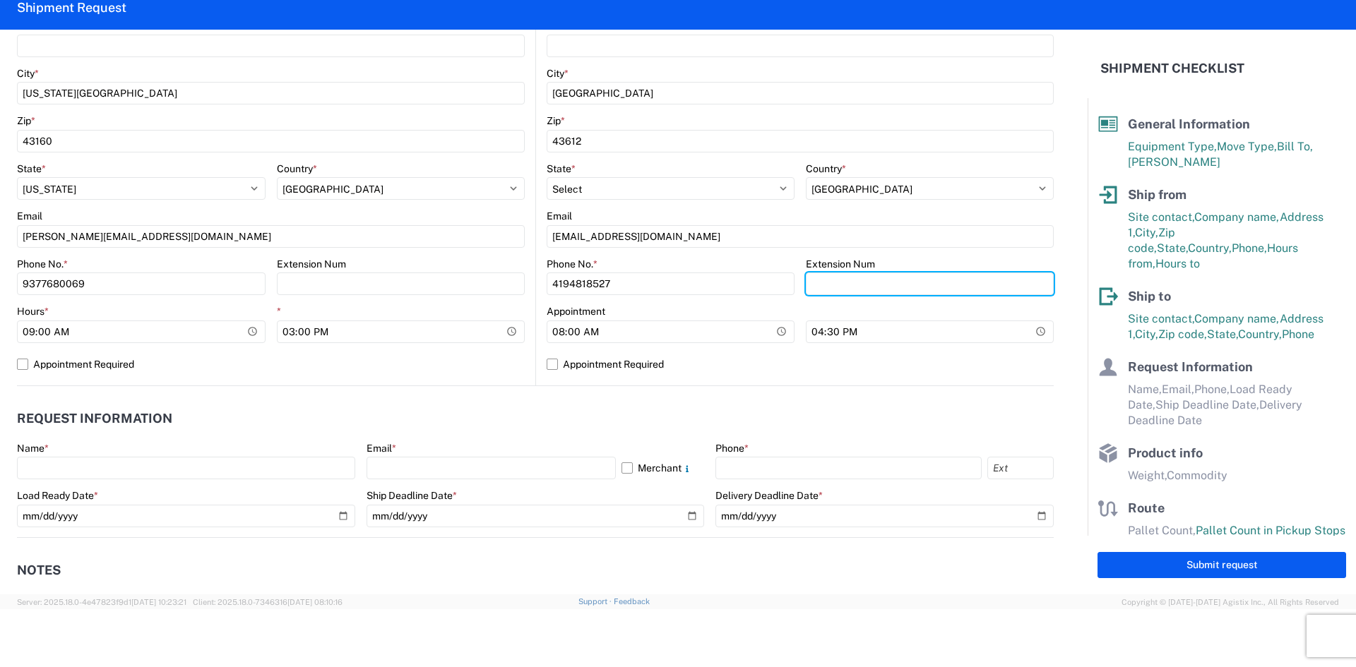
scroll to position [494, 0]
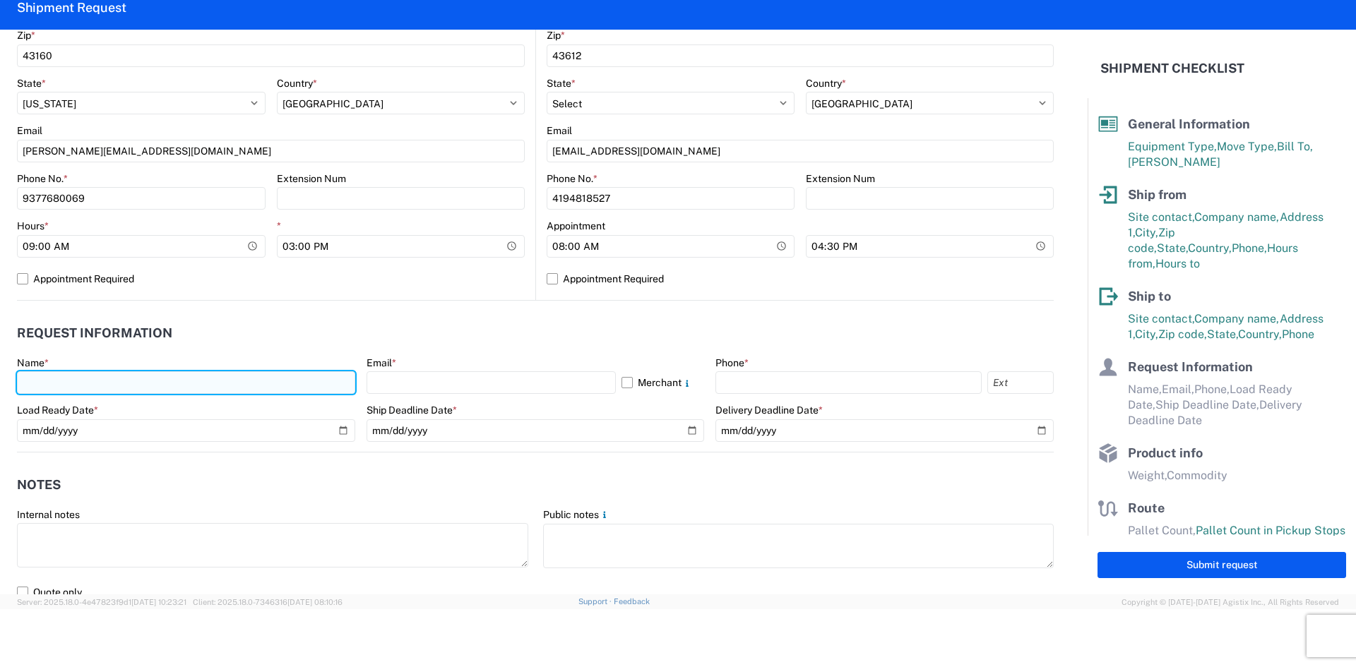
click at [314, 391] on input "text" at bounding box center [186, 382] width 338 height 23
type input "[PERSON_NAME]"
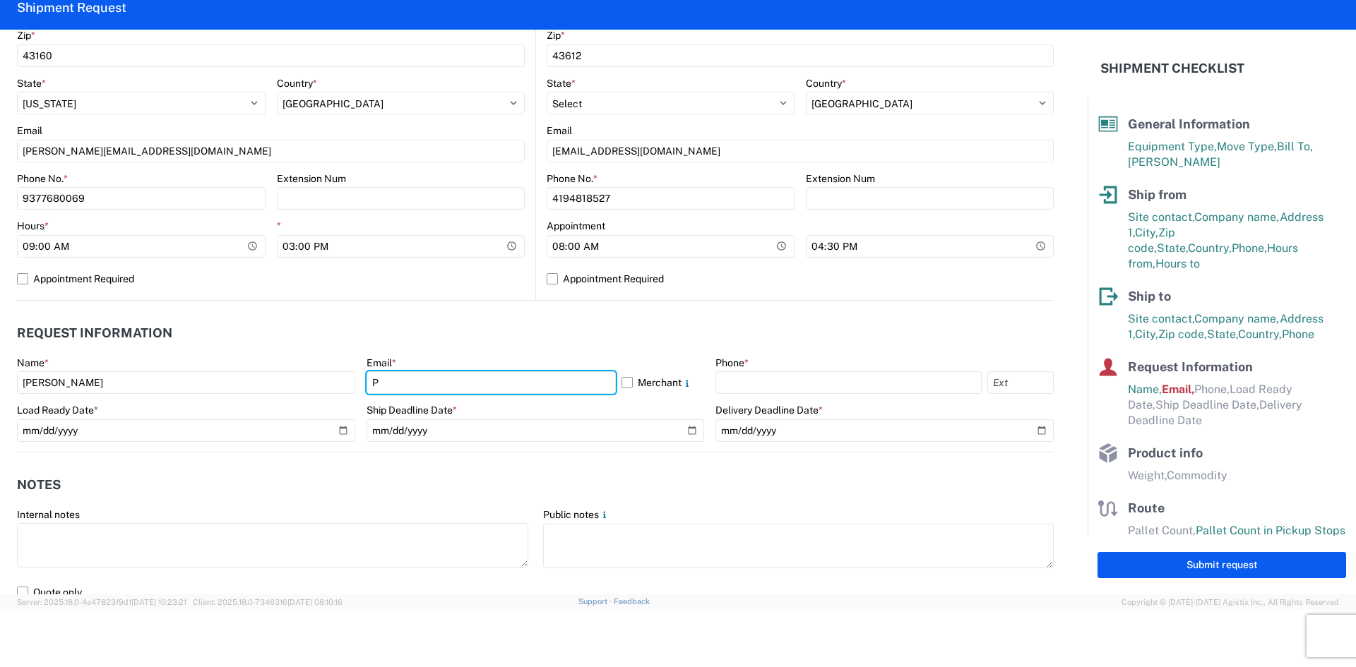
type input "[EMAIL_ADDRESS][DOMAIN_NAME]"
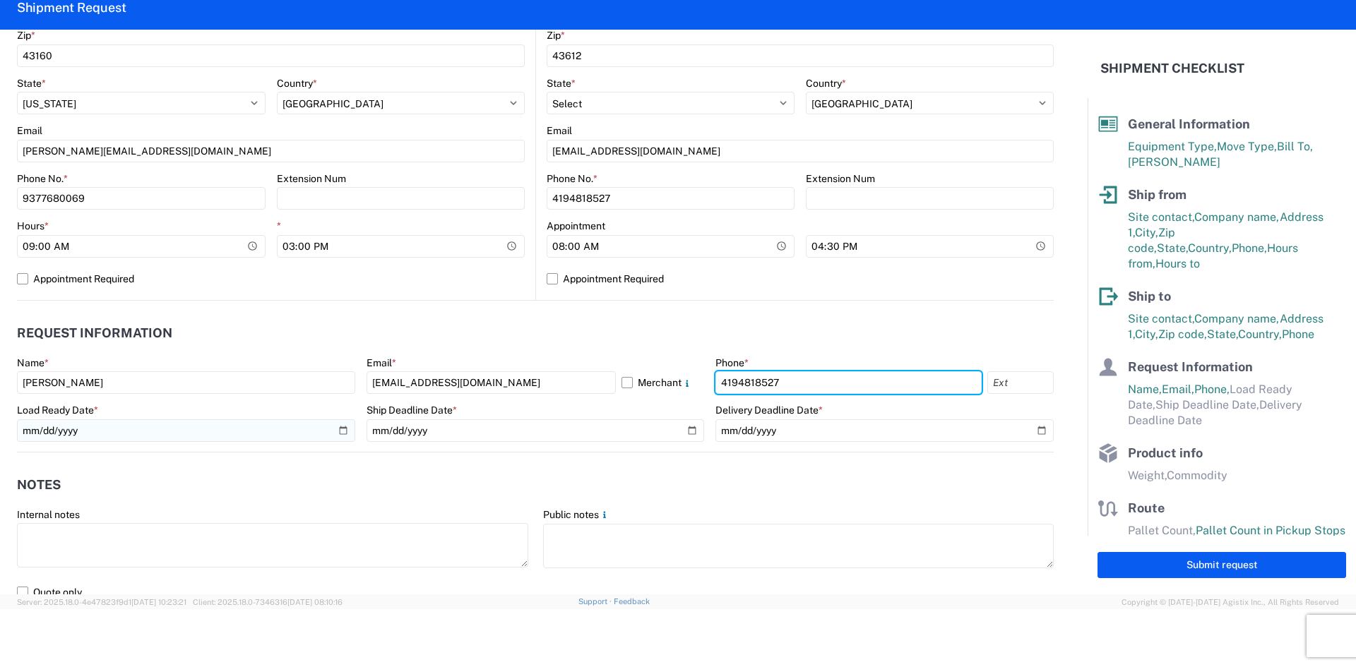
type input "4194818527"
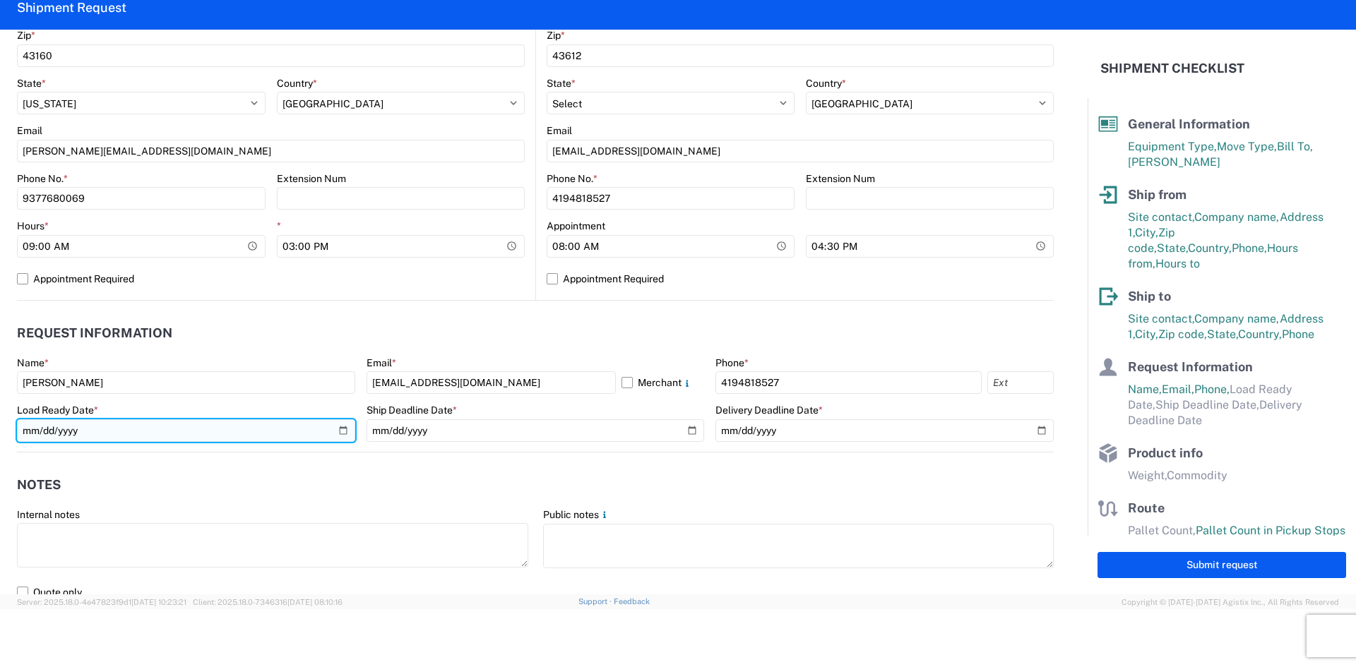
click at [177, 424] on input "date" at bounding box center [186, 430] width 338 height 23
click at [337, 427] on input "date" at bounding box center [186, 430] width 338 height 23
type input "[DATE]"
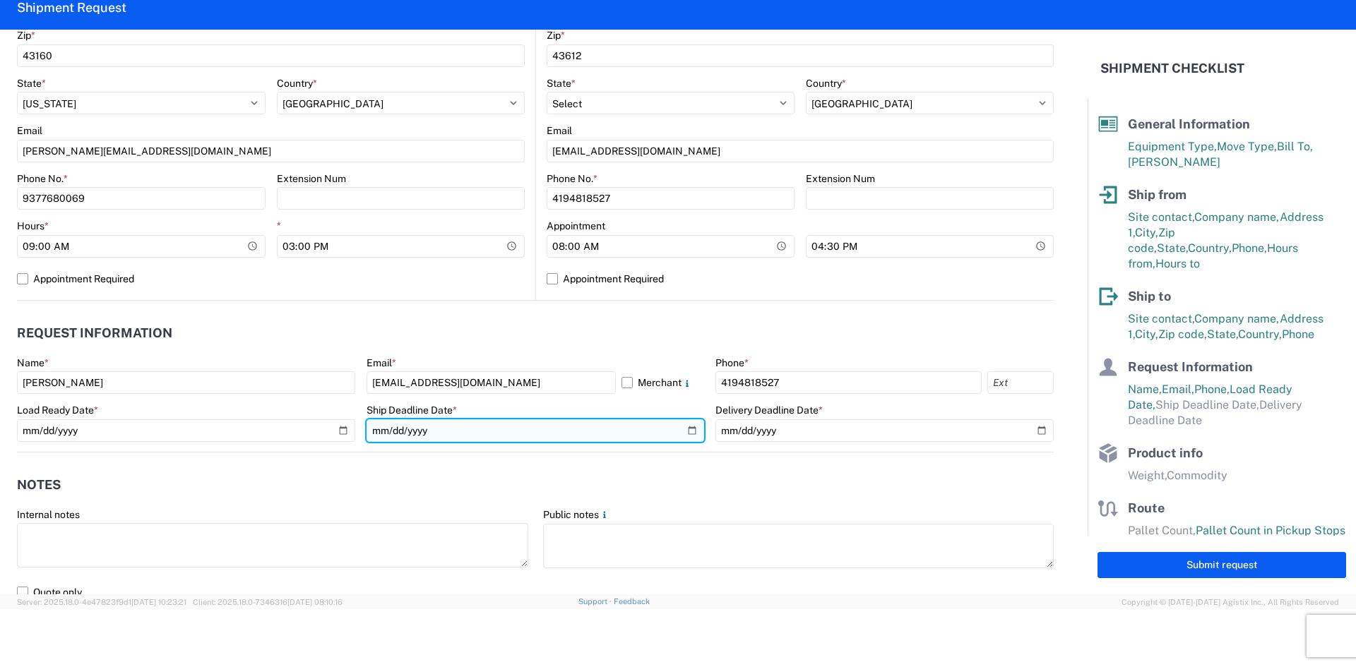
click at [682, 431] on input "date" at bounding box center [536, 430] width 338 height 23
type input "[DATE]"
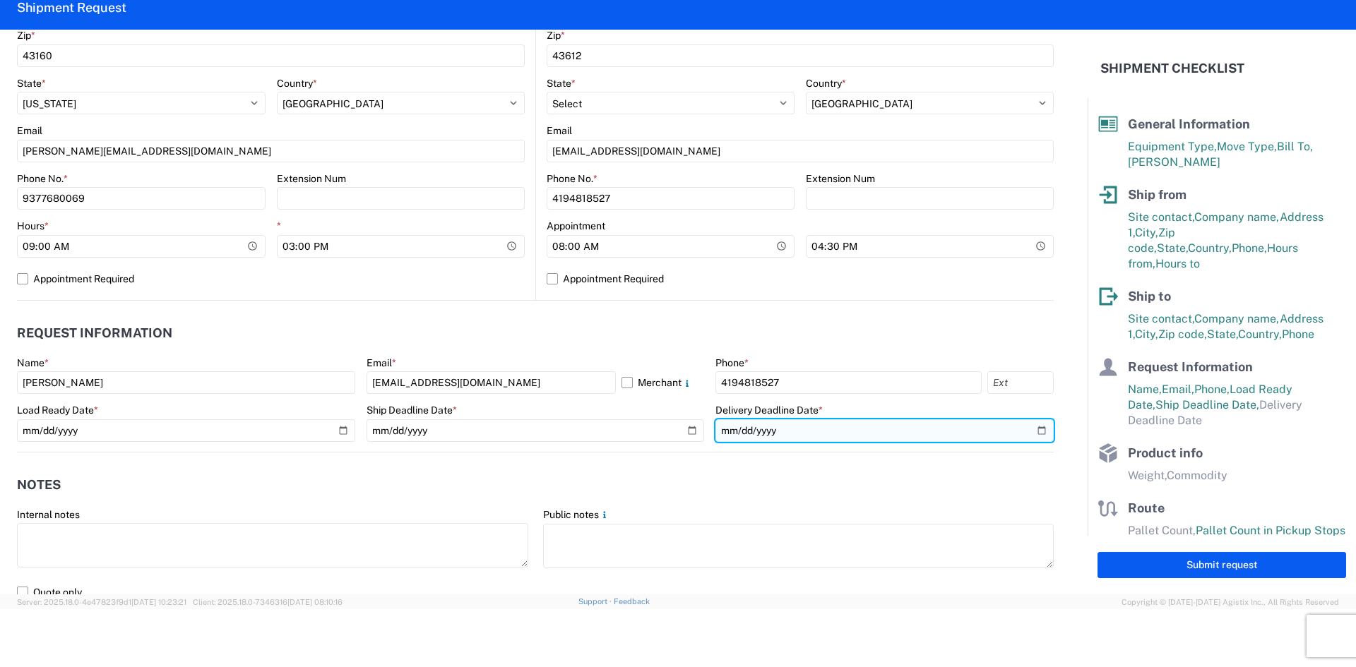
click at [1018, 431] on input "date" at bounding box center [884, 430] width 338 height 23
click at [1028, 428] on input "date" at bounding box center [884, 430] width 338 height 23
type input "[DATE]"
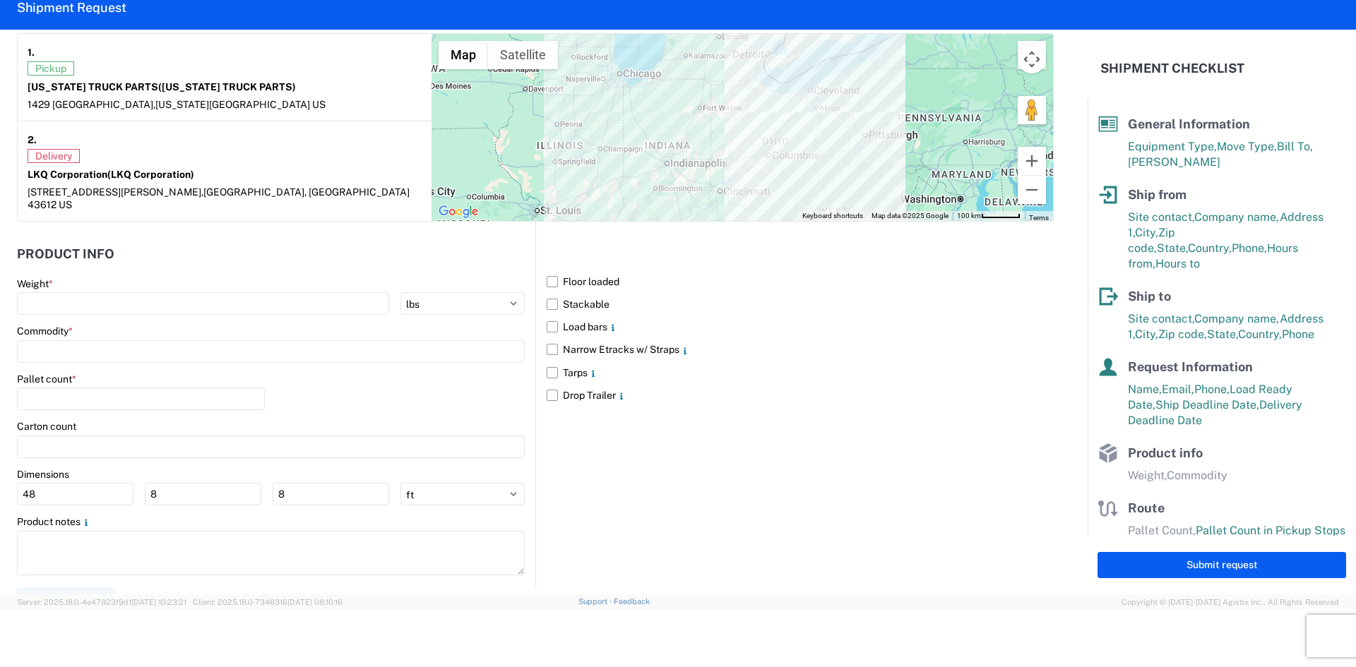
scroll to position [1128, 0]
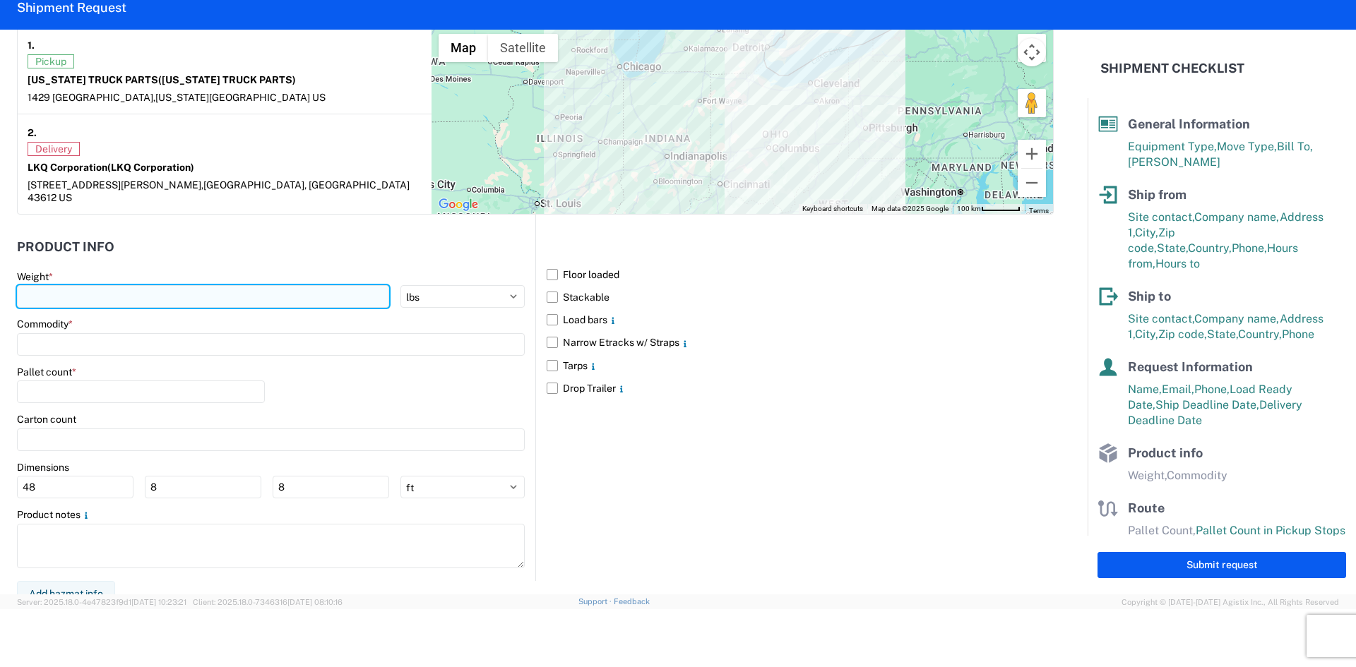
click at [164, 289] on input "number" at bounding box center [203, 296] width 372 height 23
type input "44000"
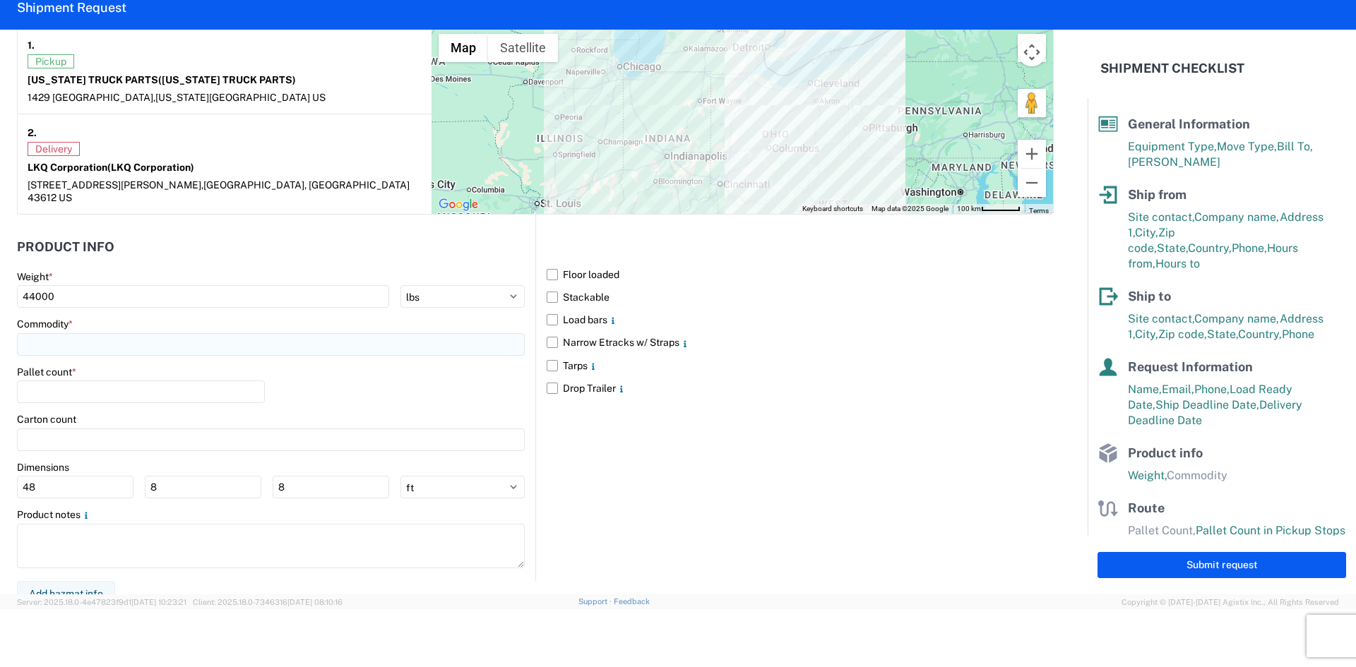
click at [153, 334] on input at bounding box center [271, 344] width 508 height 23
type input "USED TRUCK PARTS"
click at [150, 421] on span "Add new "USED TRUCK PARTS"..." at bounding box center [120, 427] width 153 height 13
type input "USED TRUCK PARTS"
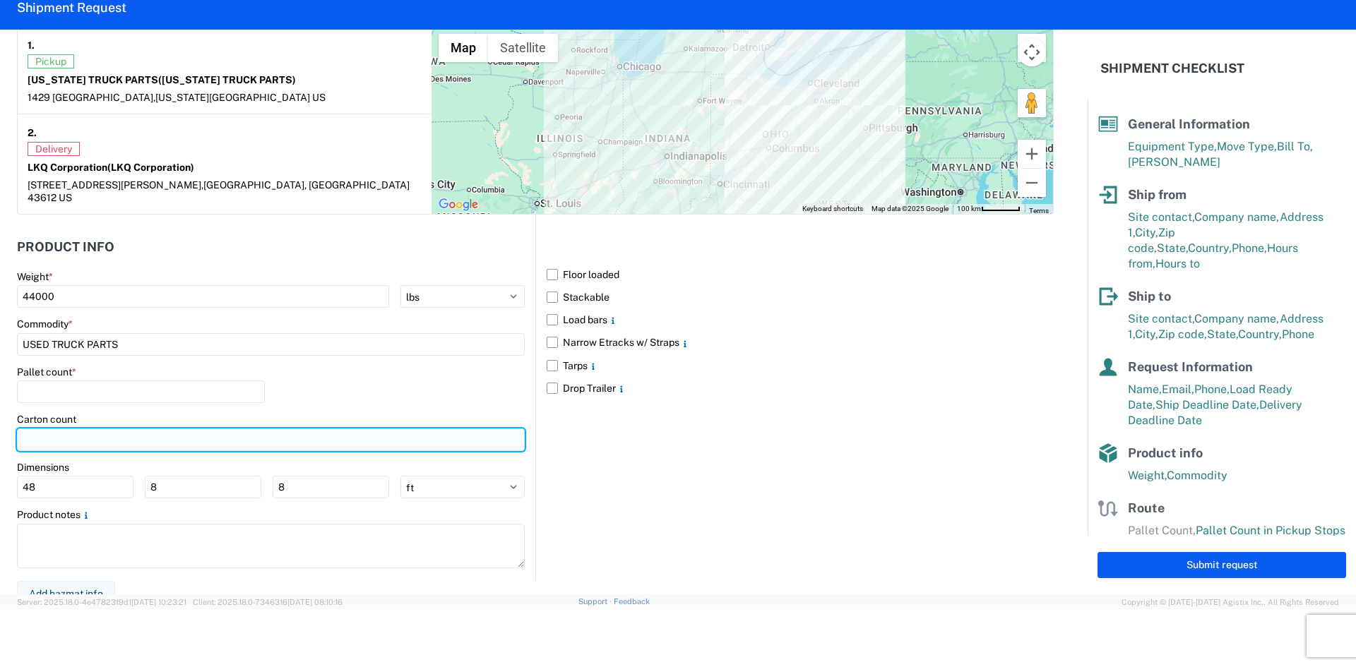
click at [97, 433] on input "number" at bounding box center [271, 440] width 508 height 23
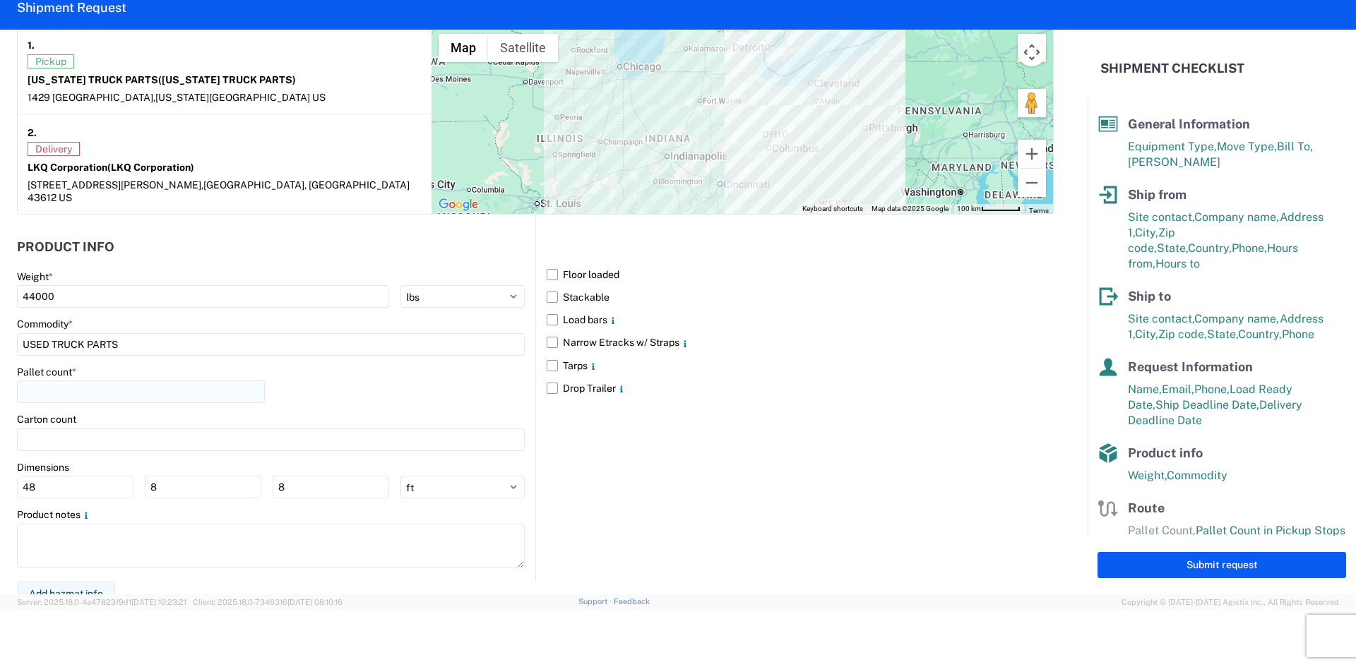
drag, startPoint x: 91, startPoint y: 399, endPoint x: 86, endPoint y: 388, distance: 11.7
click at [90, 399] on agx-form-control-wrapper-v2 "Pallet count *" at bounding box center [141, 390] width 248 height 48
click at [86, 388] on input "number" at bounding box center [141, 392] width 248 height 23
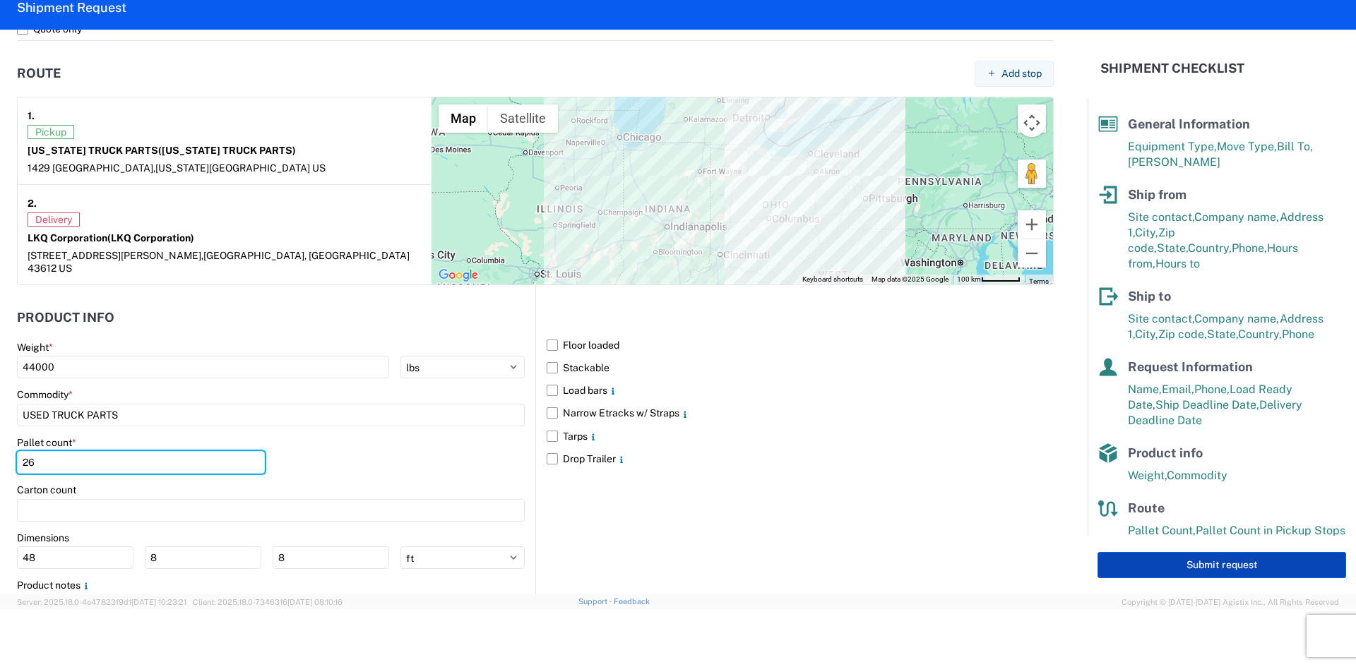
type input "26"
click at [1128, 555] on button "Submit request" at bounding box center [1221, 565] width 249 height 26
select select "US"
